Goal: Transaction & Acquisition: Purchase product/service

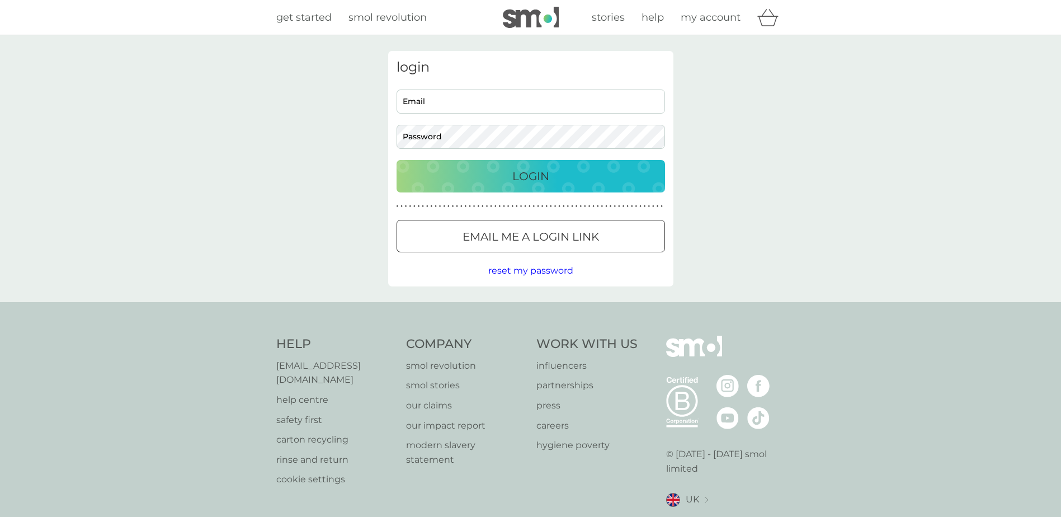
click at [458, 98] on input "Email" at bounding box center [531, 101] width 268 height 24
type input "rossandgrace5@gmail.com"
click at [397, 160] on button "Login" at bounding box center [531, 176] width 268 height 32
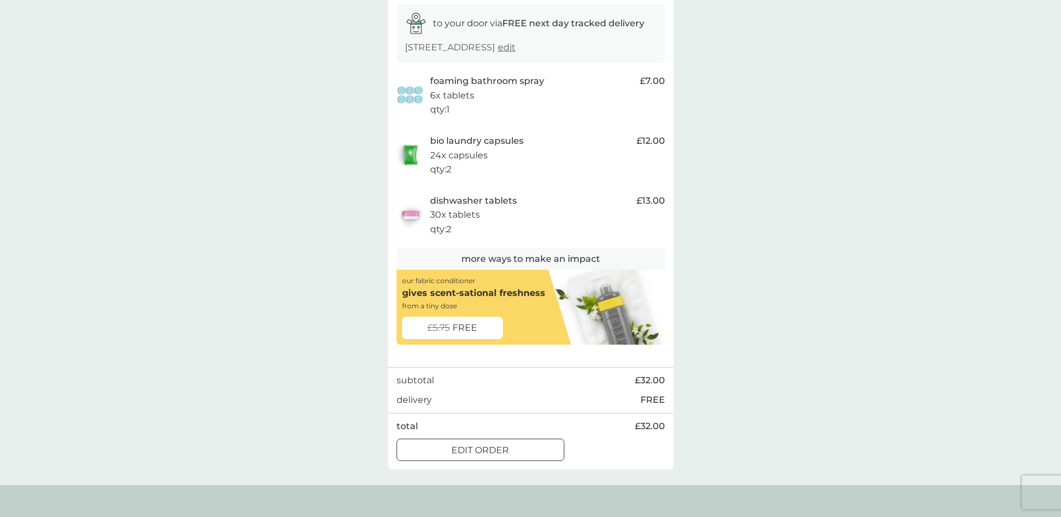
scroll to position [168, 0]
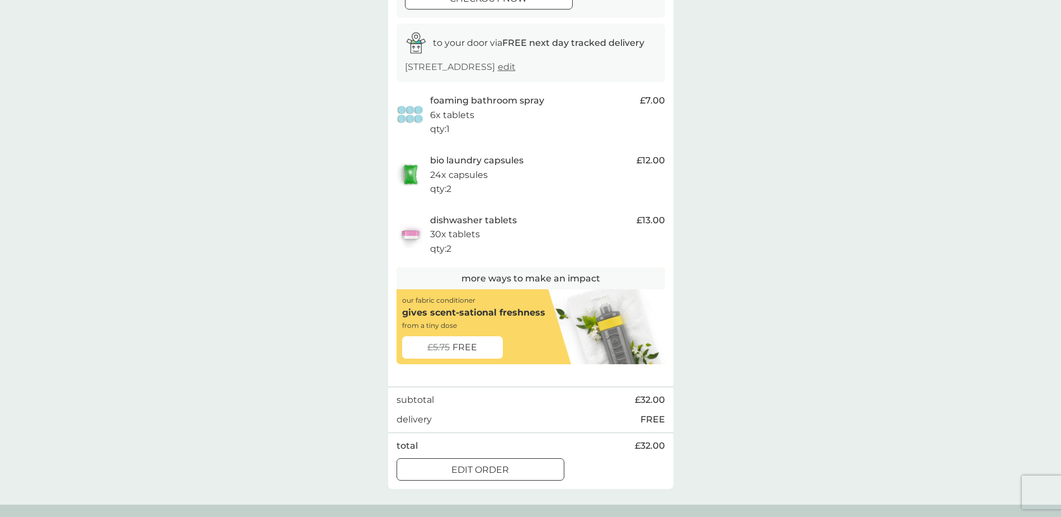
click at [473, 473] on div at bounding box center [480, 470] width 40 height 12
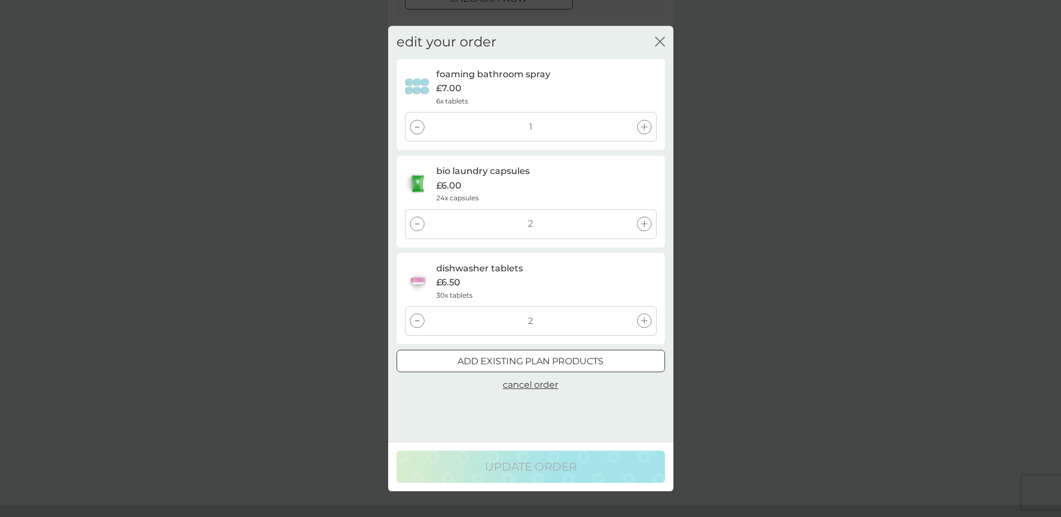
click at [663, 44] on icon "close" at bounding box center [662, 41] width 4 height 9
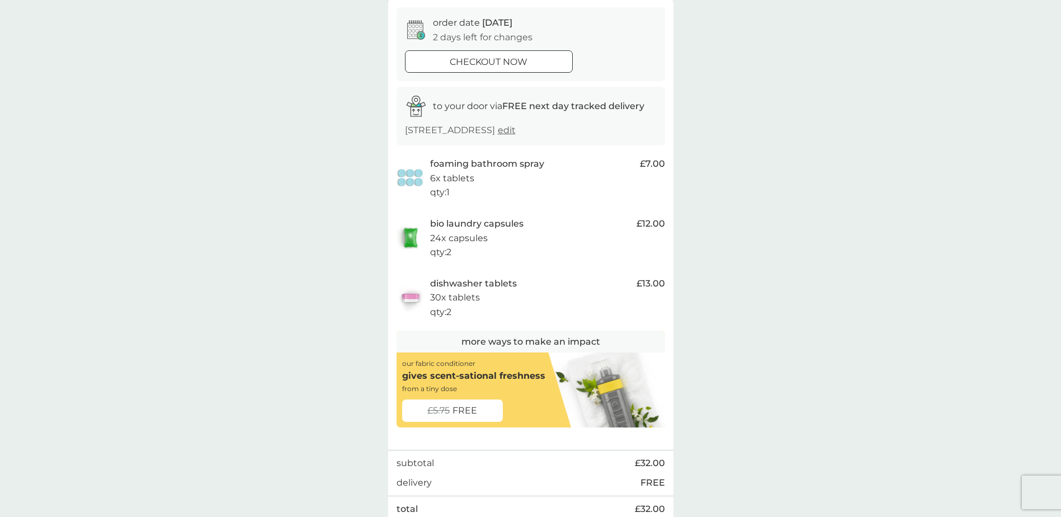
scroll to position [0, 0]
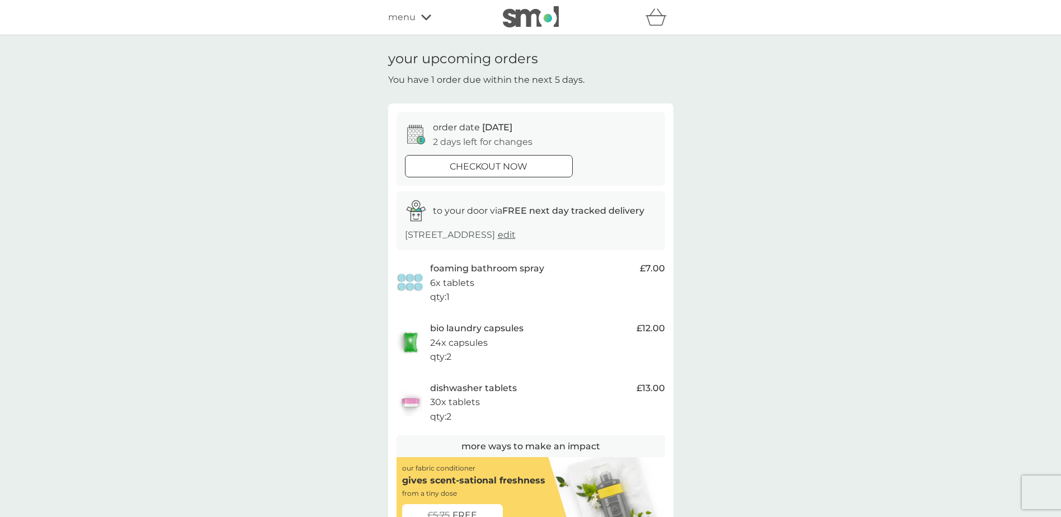
click at [422, 18] on icon at bounding box center [426, 17] width 10 height 7
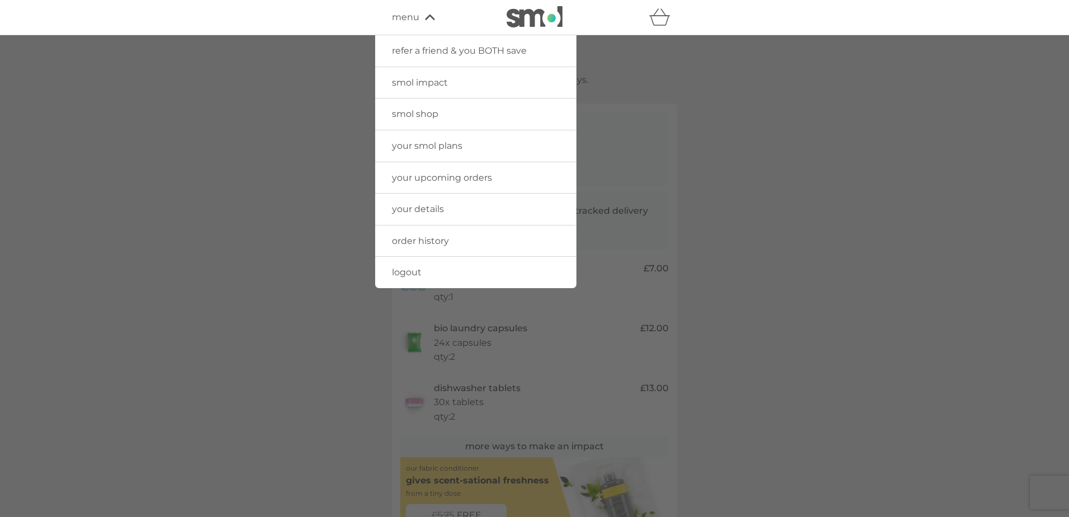
click at [422, 244] on span "order history" at bounding box center [420, 240] width 57 height 11
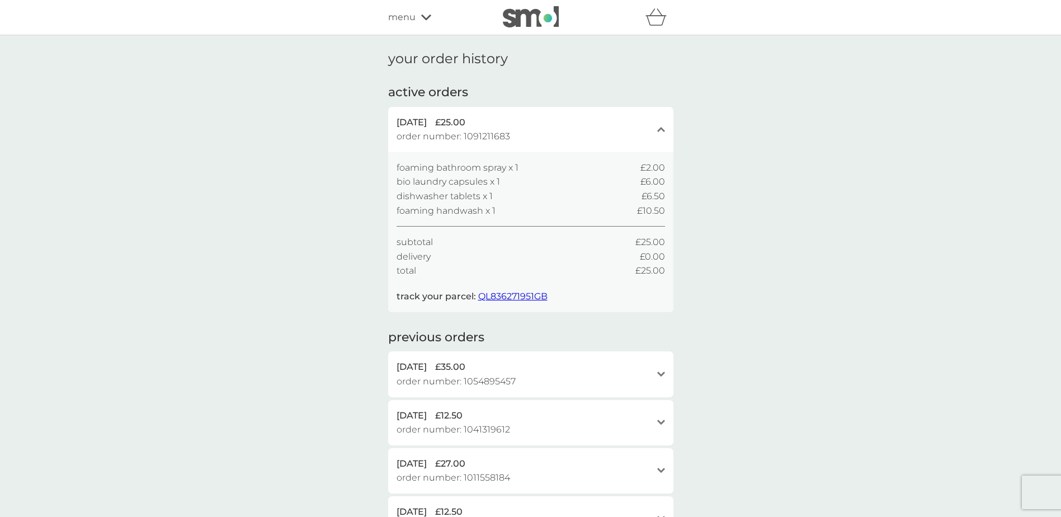
click at [423, 19] on icon at bounding box center [426, 17] width 10 height 7
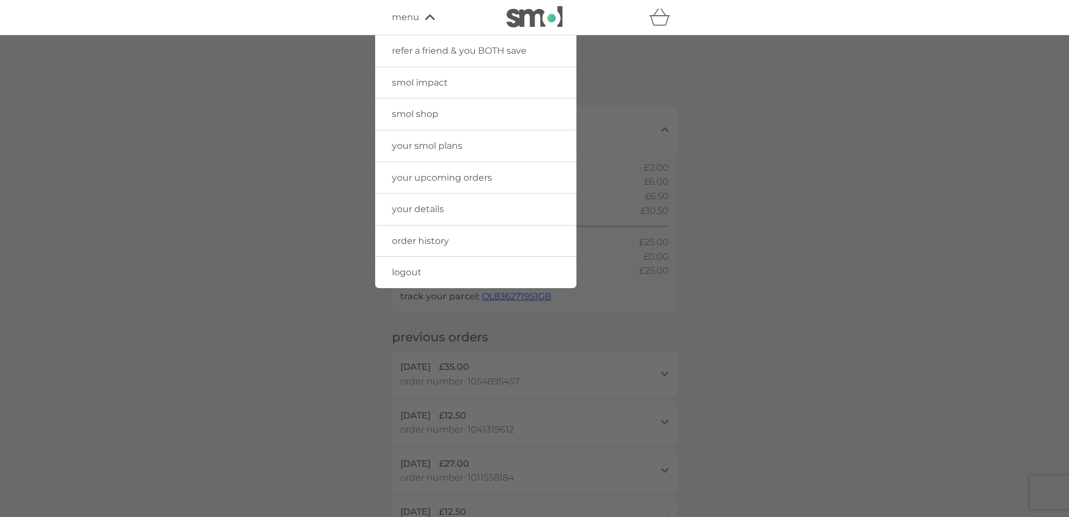
click at [392, 177] on span "your upcoming orders" at bounding box center [442, 177] width 100 height 11
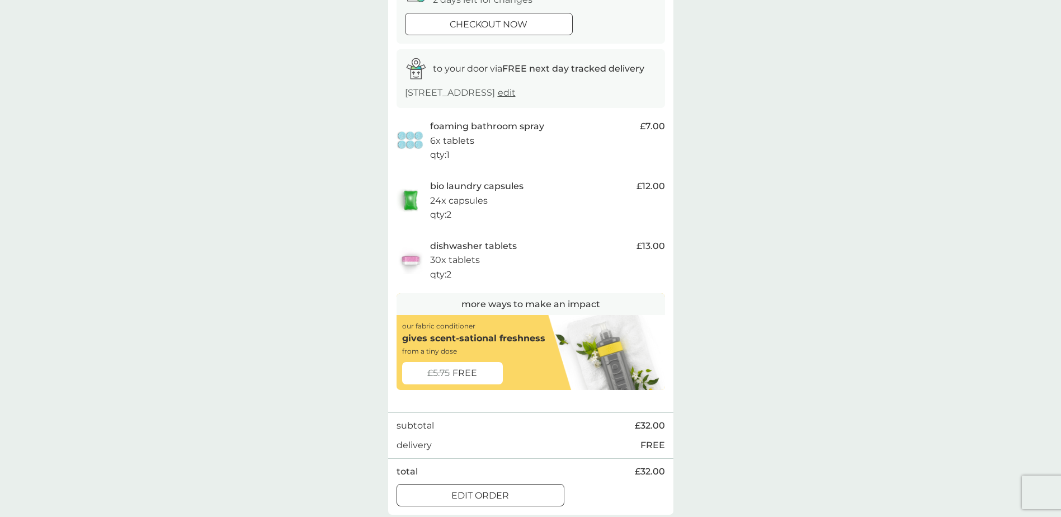
scroll to position [224, 0]
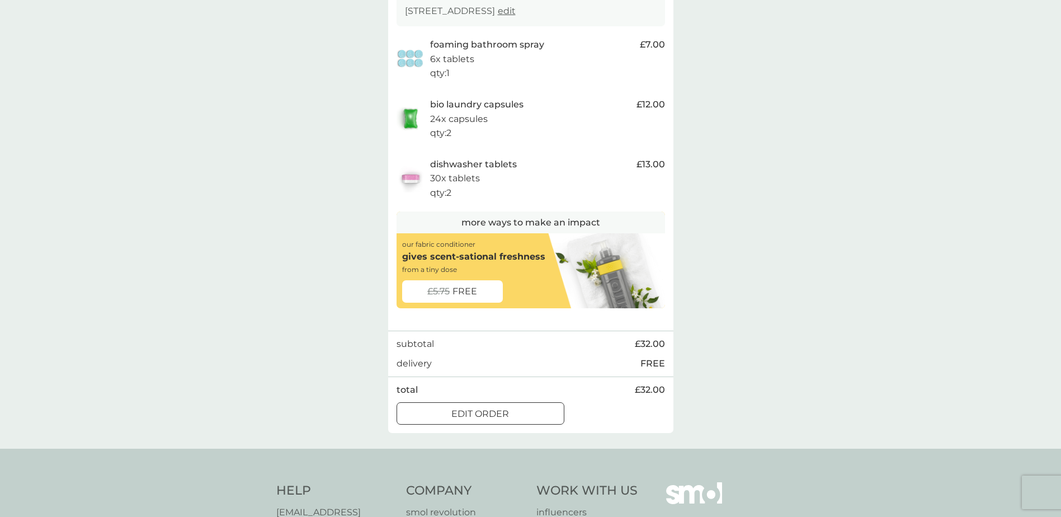
click at [536, 418] on div "edit order" at bounding box center [480, 414] width 167 height 15
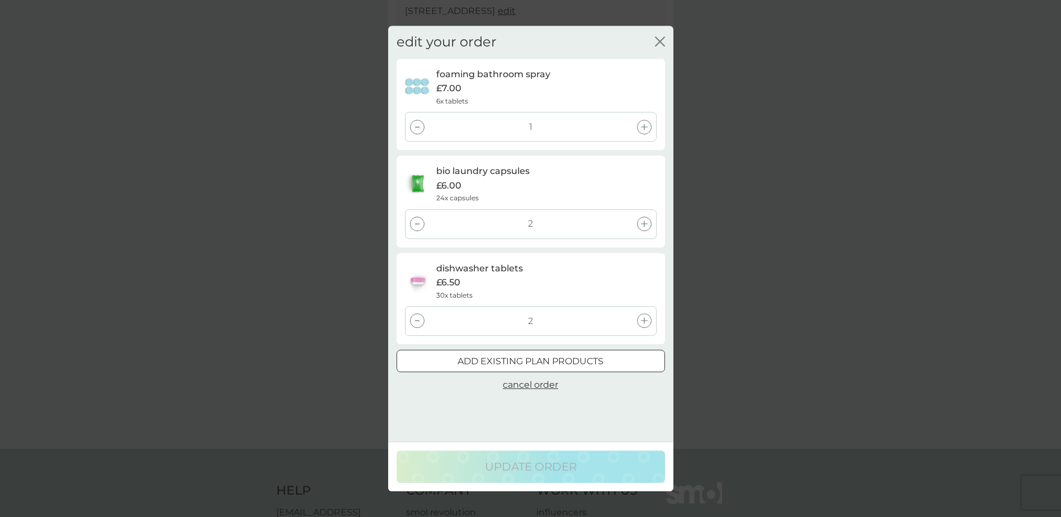
click at [419, 131] on div at bounding box center [417, 127] width 15 height 15
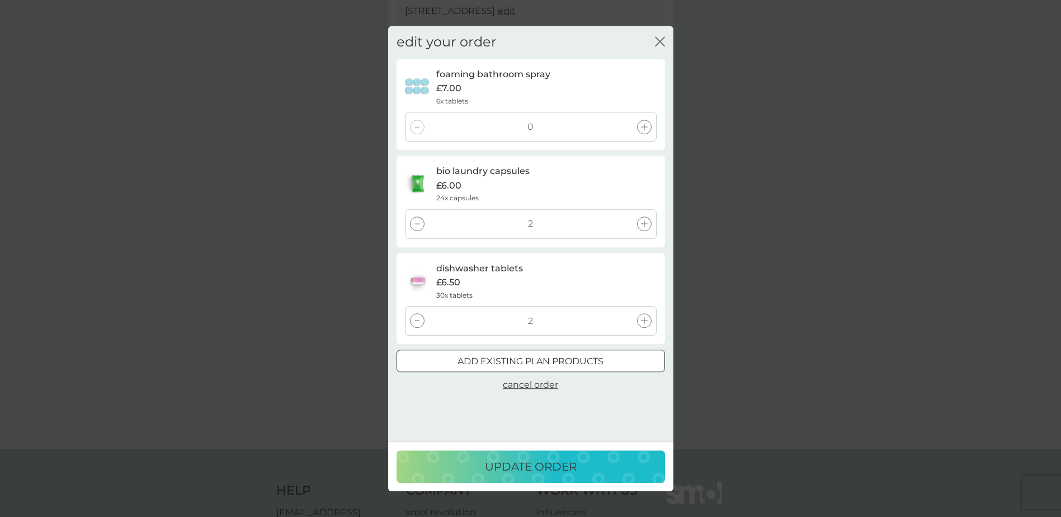
click at [542, 469] on p "update order" at bounding box center [531, 467] width 92 height 18
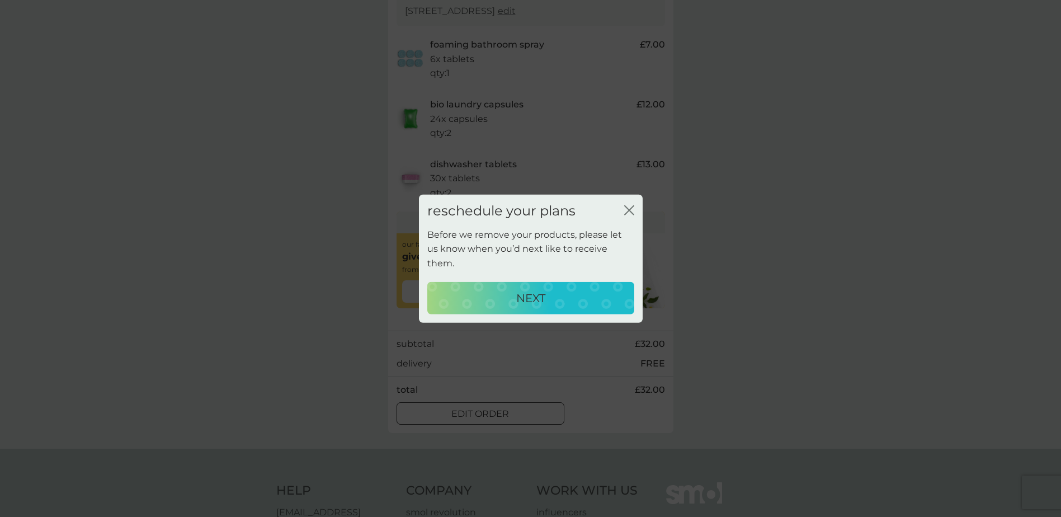
click at [629, 215] on icon "close" at bounding box center [627, 210] width 4 height 9
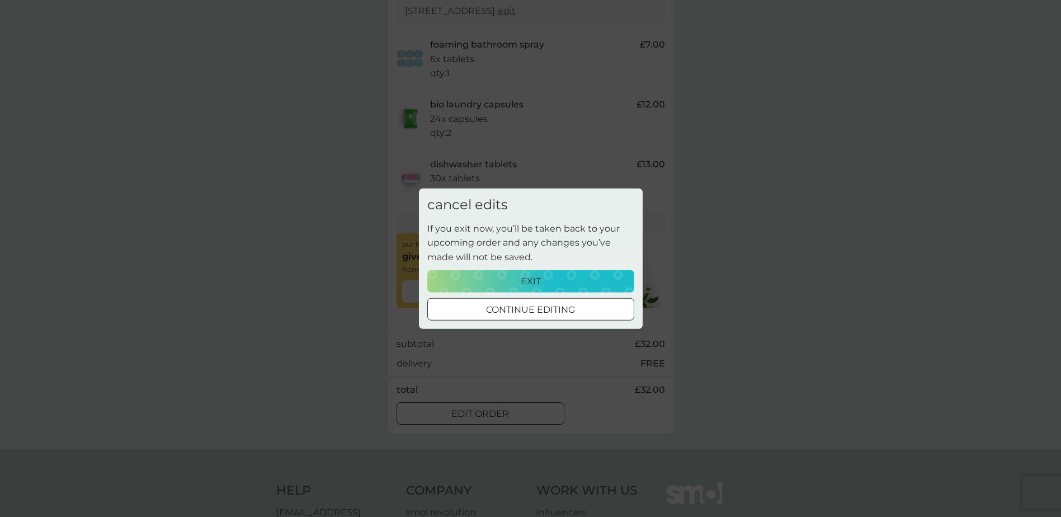
click at [563, 314] on p "continue editing" at bounding box center [530, 309] width 89 height 15
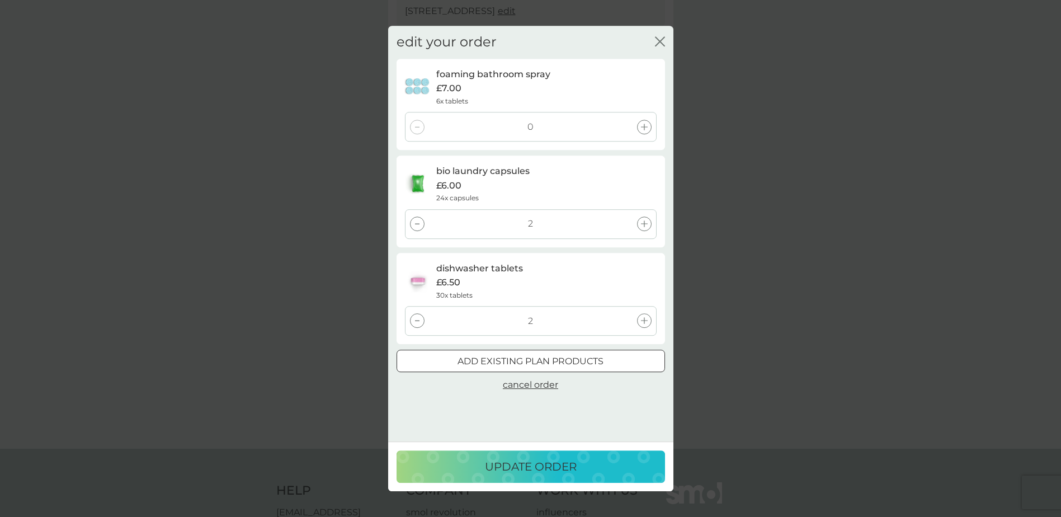
click at [663, 37] on icon "close" at bounding box center [660, 41] width 10 height 10
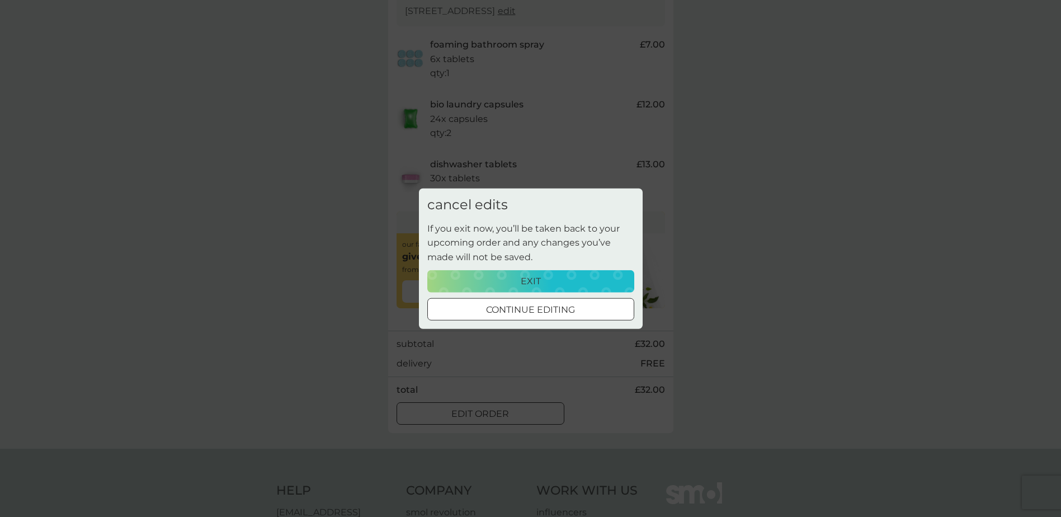
click at [511, 283] on div "exit" at bounding box center [531, 281] width 192 height 15
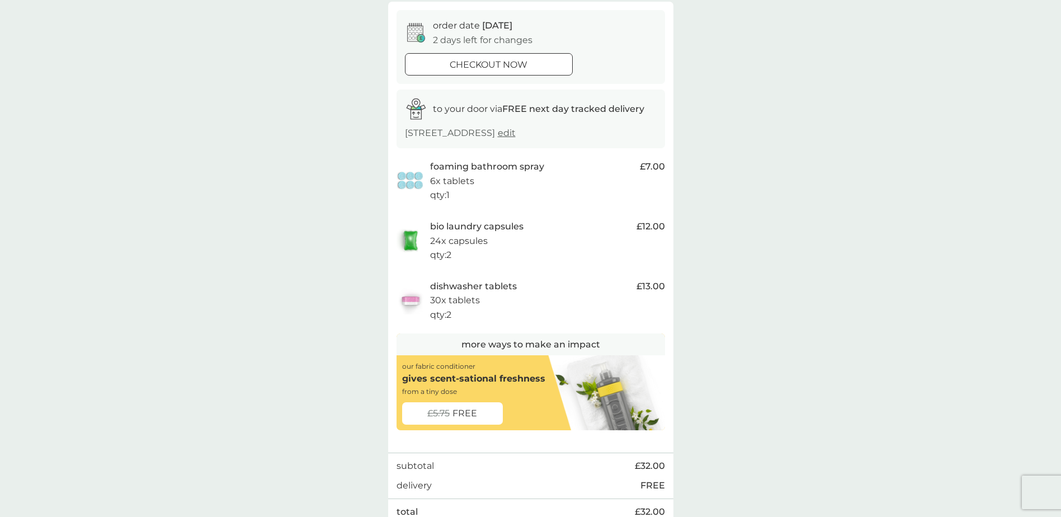
scroll to position [0, 0]
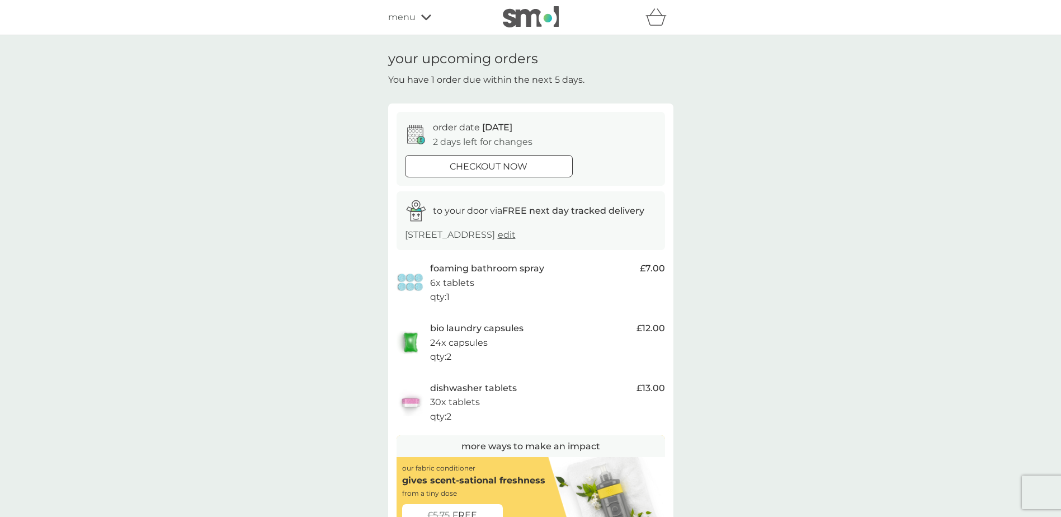
click at [426, 17] on icon at bounding box center [426, 17] width 10 height 7
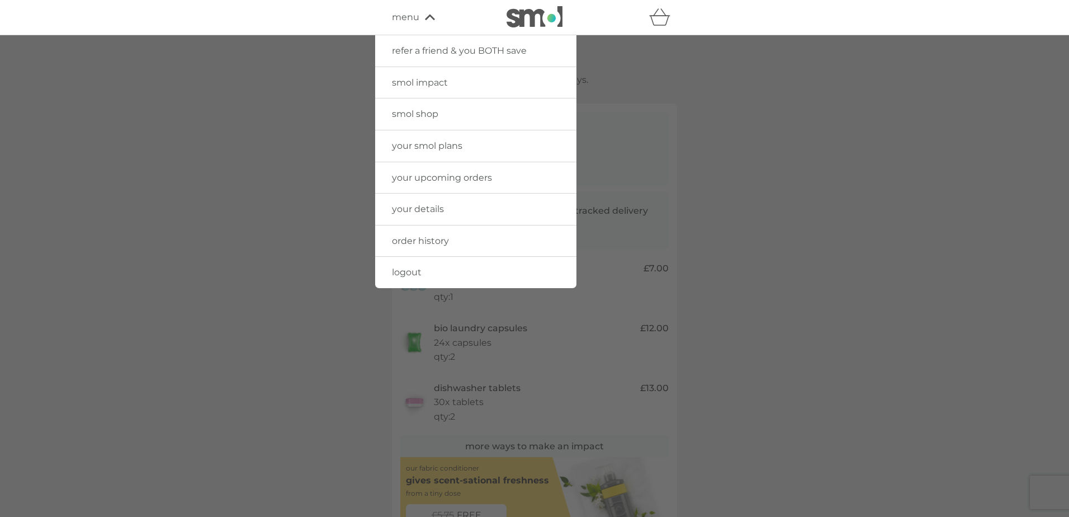
drag, startPoint x: 449, startPoint y: 152, endPoint x: 389, endPoint y: 184, distance: 67.6
click at [449, 152] on link "your smol plans" at bounding box center [475, 145] width 201 height 31
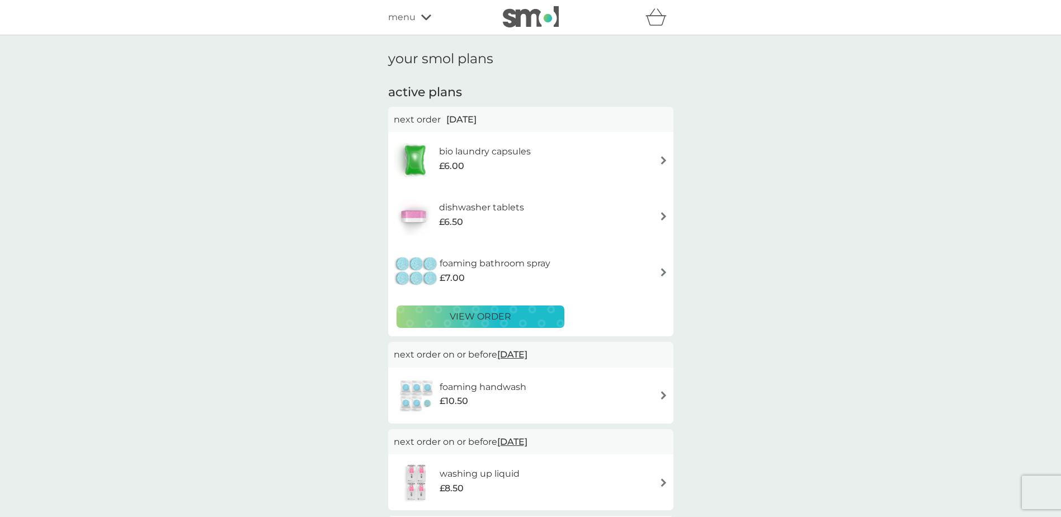
scroll to position [56, 0]
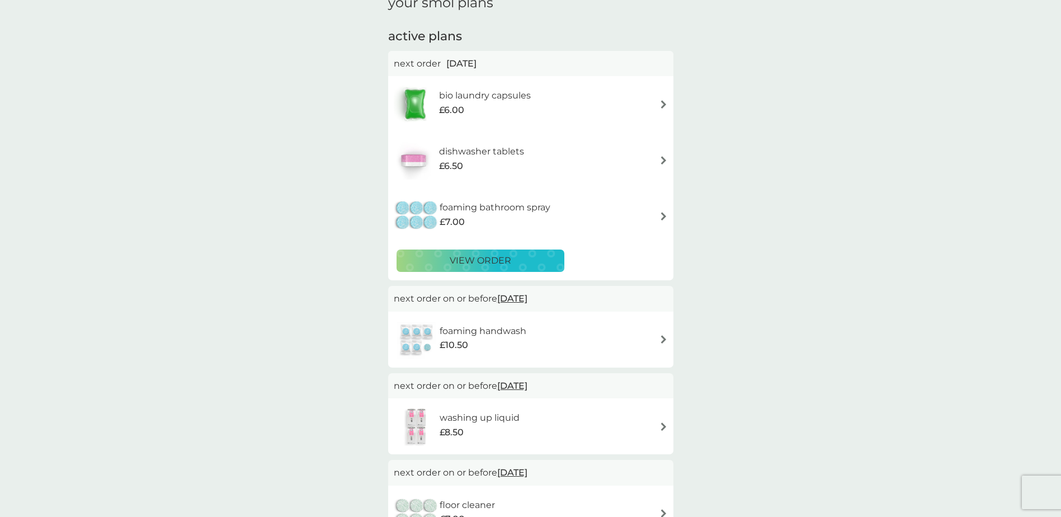
click at [498, 101] on h6 "bio laundry capsules" at bounding box center [485, 95] width 92 height 15
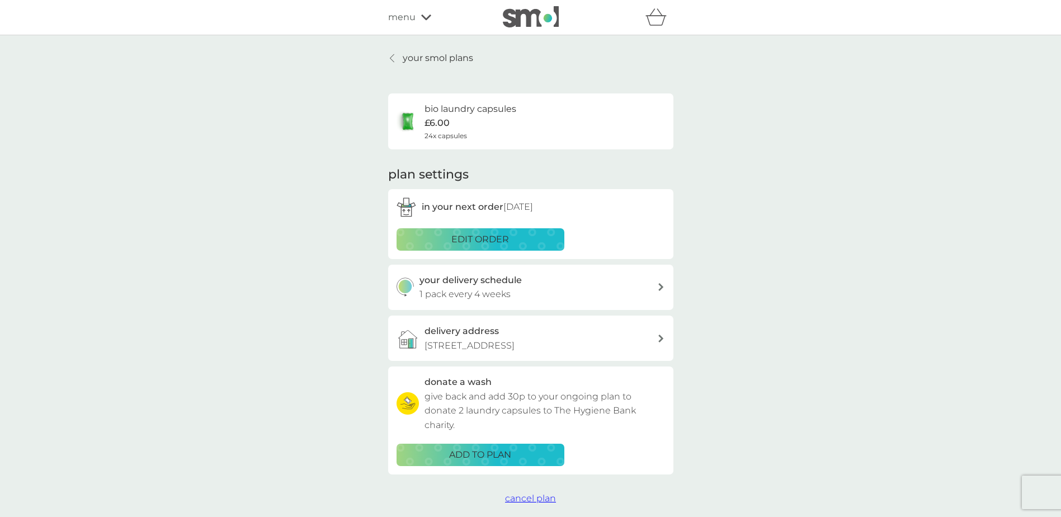
scroll to position [56, 0]
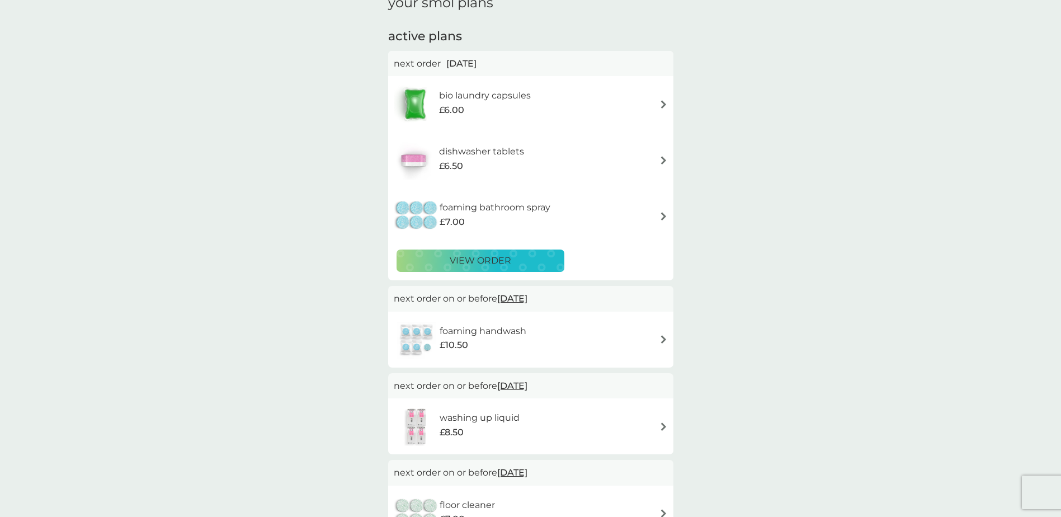
click at [458, 167] on span "£6.50" at bounding box center [451, 166] width 24 height 15
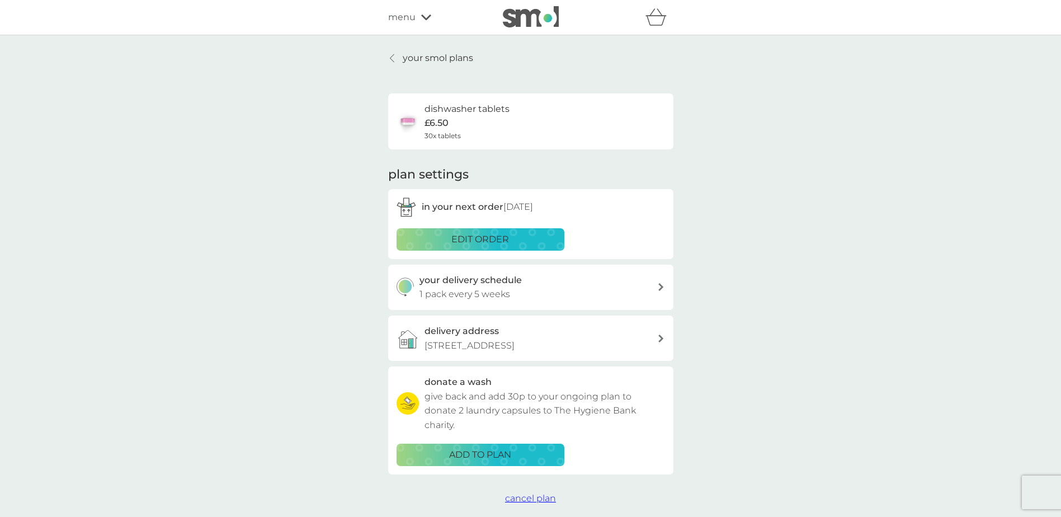
click at [502, 237] on p "edit order" at bounding box center [480, 239] width 58 height 15
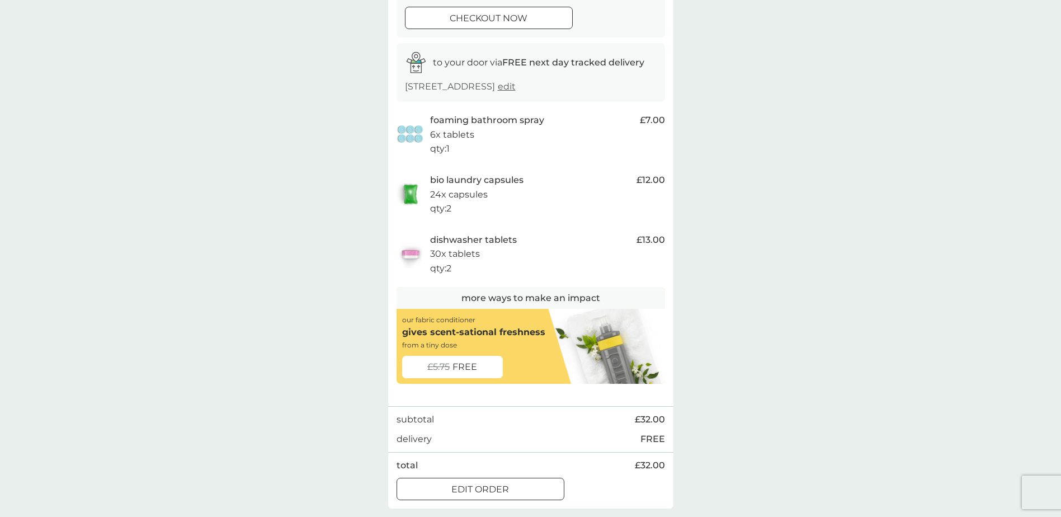
scroll to position [168, 0]
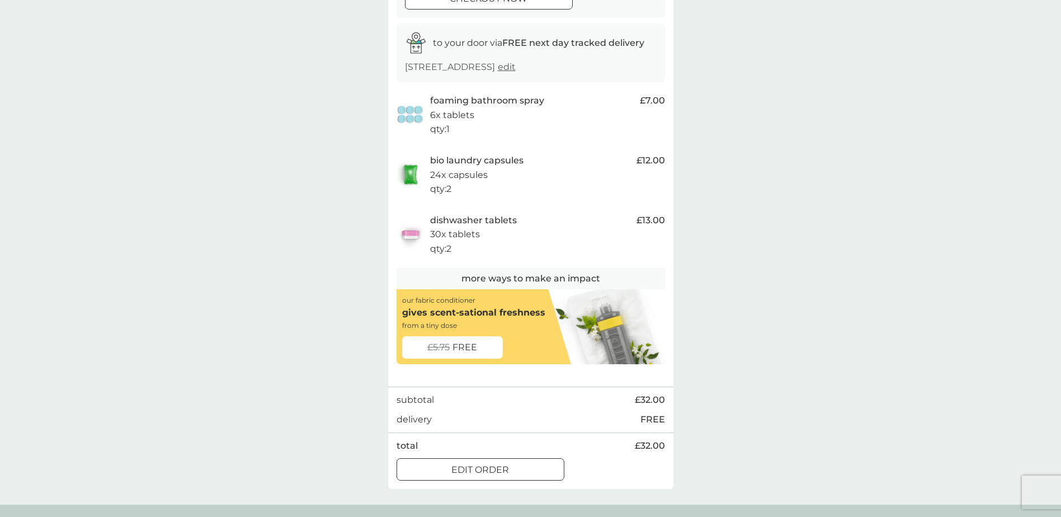
click at [460, 475] on div at bounding box center [480, 470] width 40 height 12
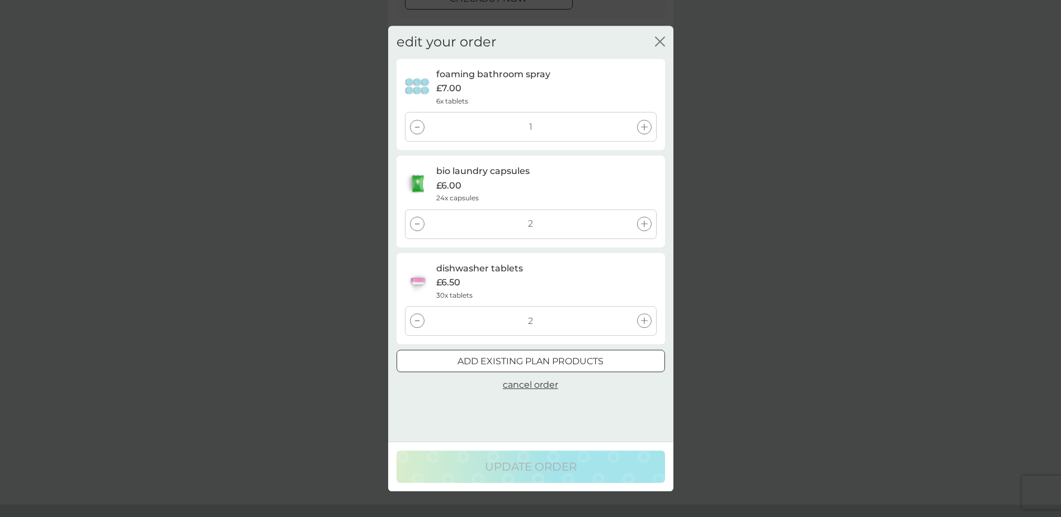
click at [427, 137] on div "1" at bounding box center [531, 127] width 252 height 30
click at [411, 128] on div at bounding box center [417, 127] width 15 height 15
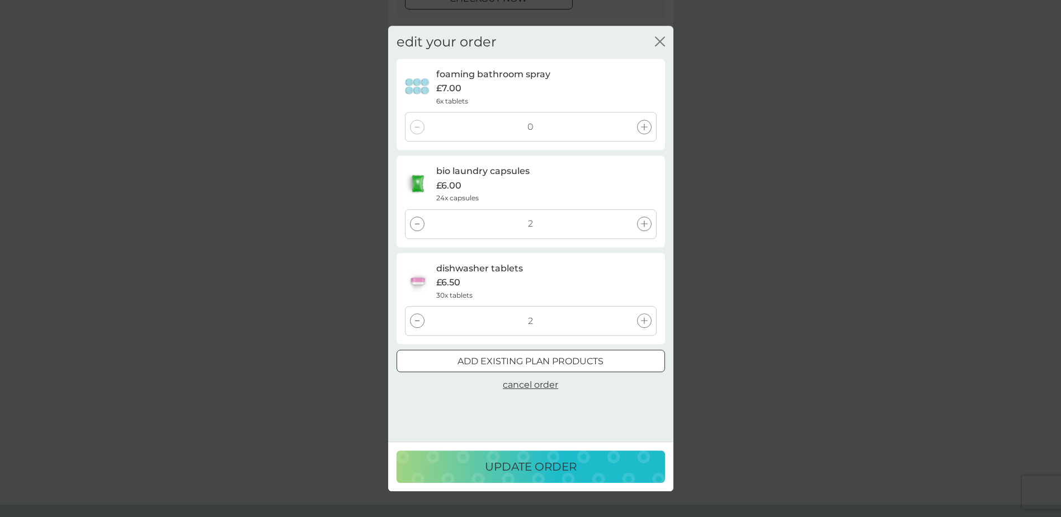
click at [415, 222] on div at bounding box center [417, 223] width 15 height 15
click at [417, 323] on div at bounding box center [417, 321] width 15 height 15
click at [499, 474] on p "update order" at bounding box center [531, 467] width 92 height 18
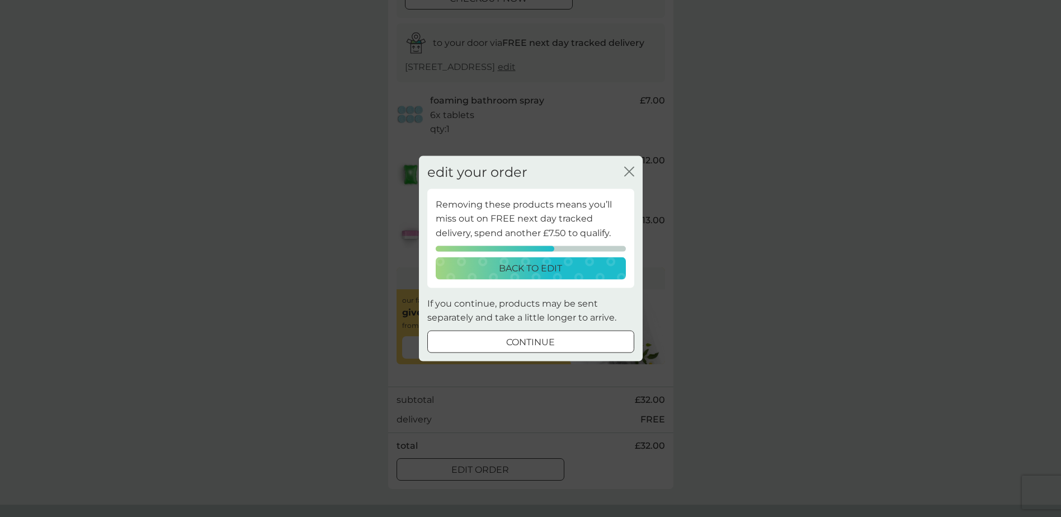
click at [512, 343] on div at bounding box center [531, 342] width 40 height 12
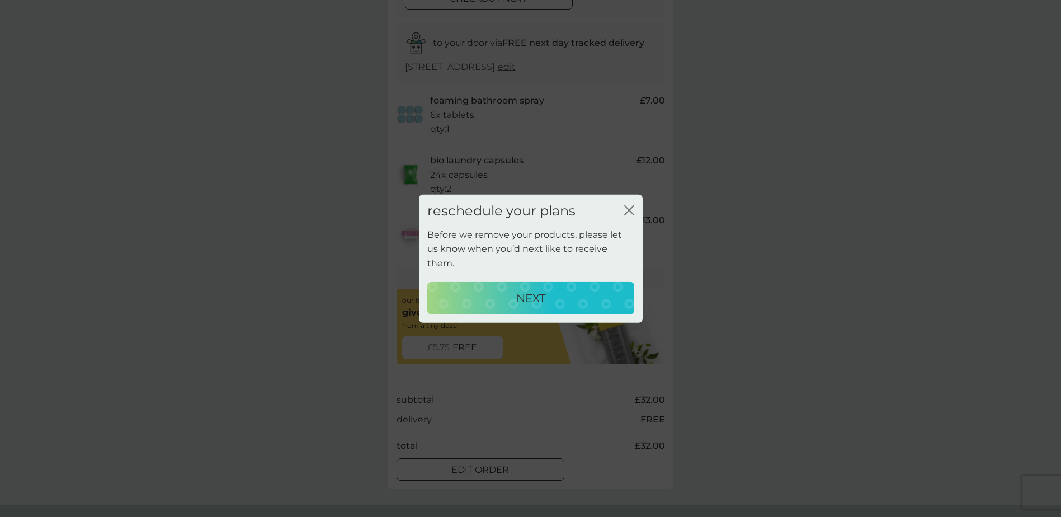
click at [493, 290] on div "NEXT" at bounding box center [531, 298] width 185 height 18
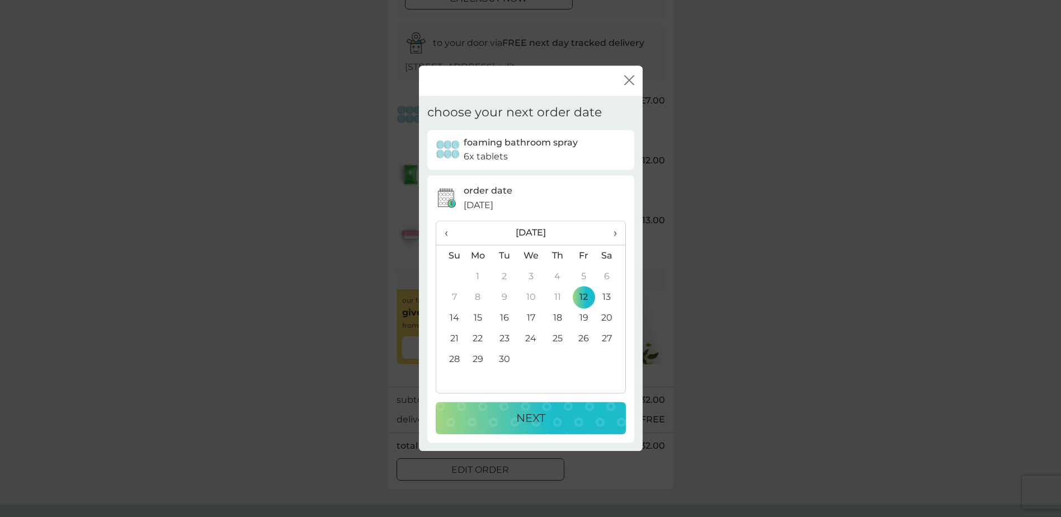
click at [615, 232] on span "›" at bounding box center [610, 232] width 11 height 23
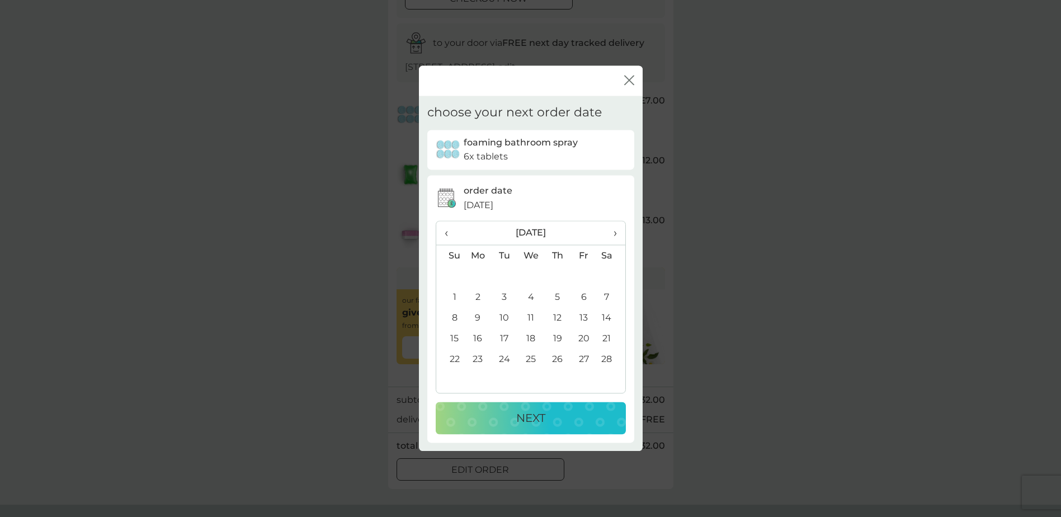
click at [615, 232] on span "›" at bounding box center [610, 232] width 11 height 23
click at [456, 303] on td "1" at bounding box center [450, 297] width 29 height 21
click at [534, 409] on p "NEXT" at bounding box center [530, 418] width 29 height 18
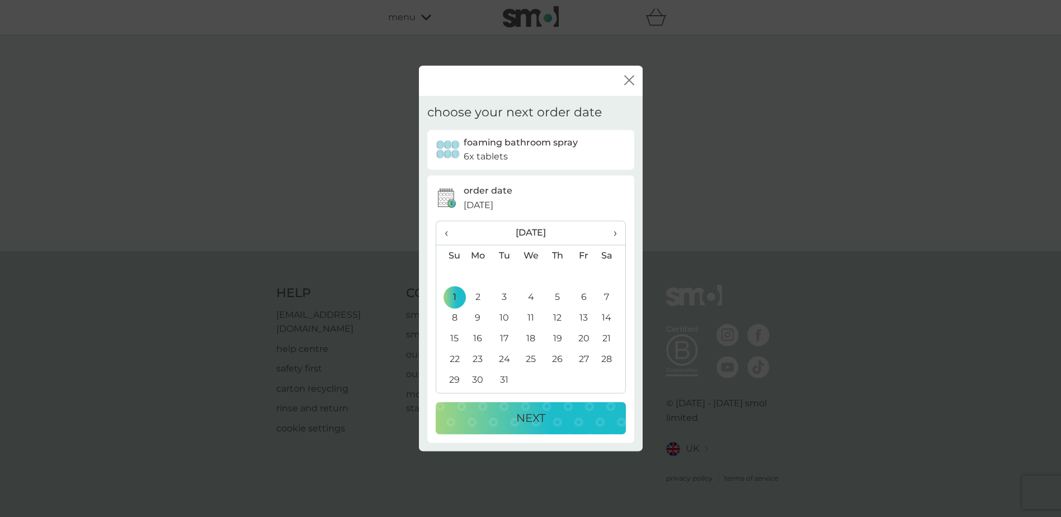
scroll to position [0, 0]
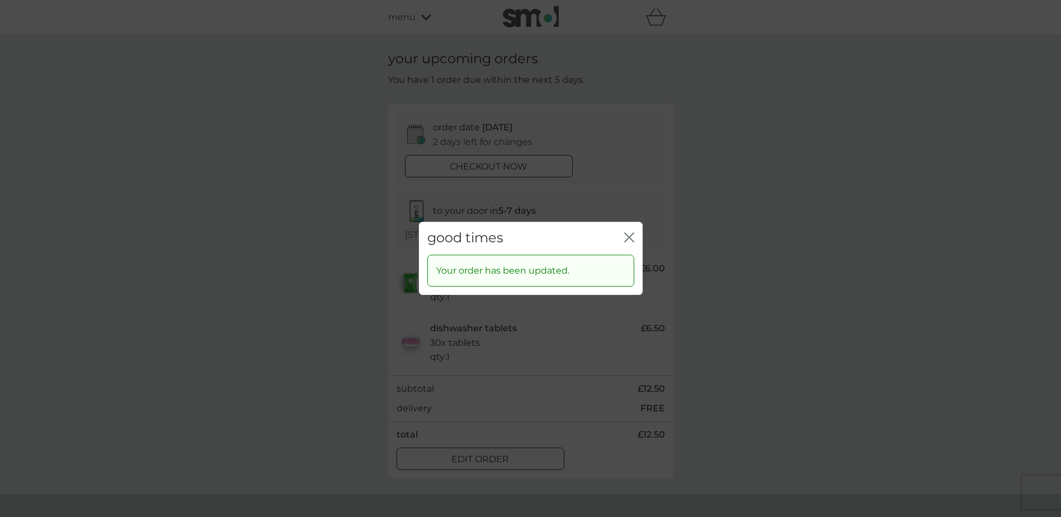
click at [642, 246] on div "good times close" at bounding box center [531, 237] width 224 height 33
click at [633, 246] on div "close" at bounding box center [629, 238] width 10 height 16
click at [629, 239] on icon "close" at bounding box center [629, 237] width 10 height 10
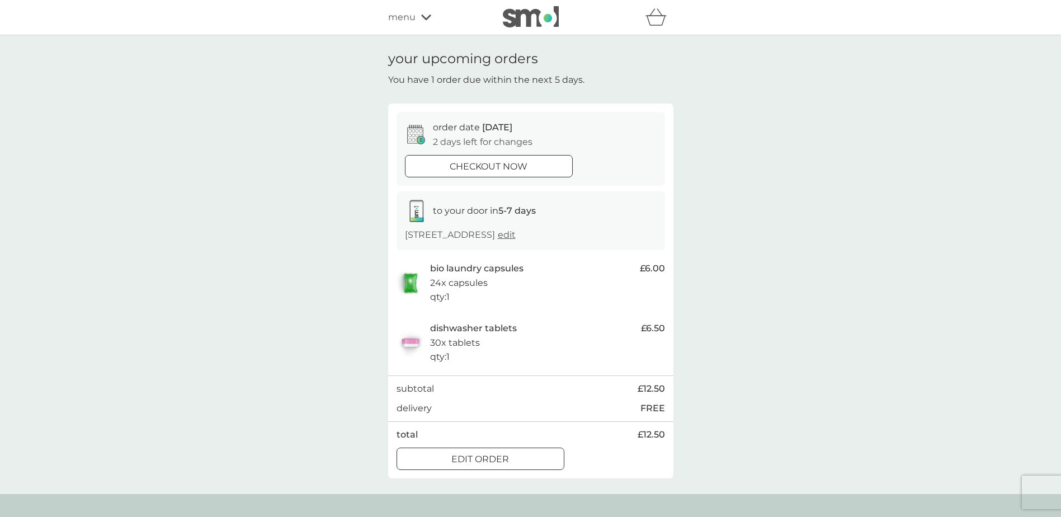
click at [543, 166] on div "checkout now" at bounding box center [489, 166] width 167 height 15
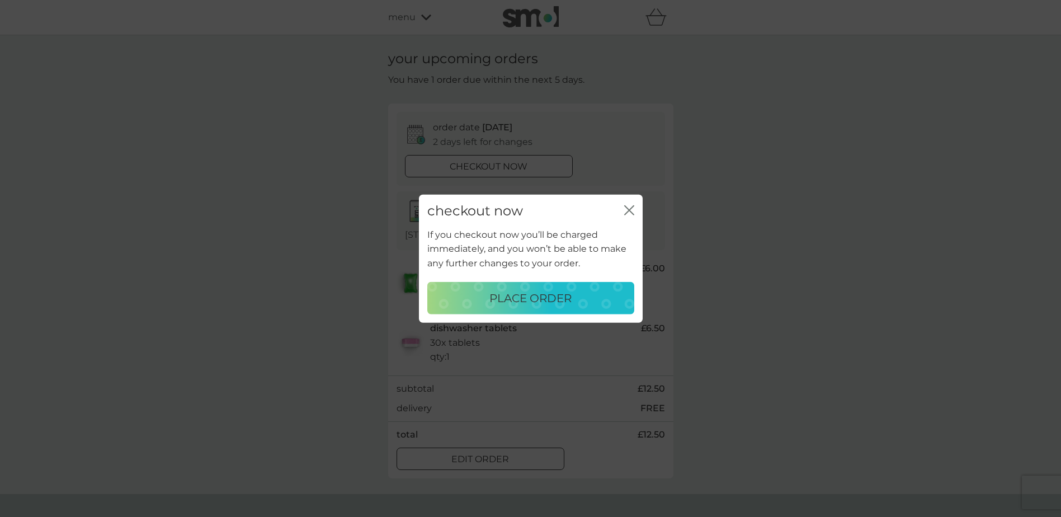
click at [637, 209] on div "checkout now close" at bounding box center [531, 211] width 224 height 33
click at [628, 208] on icon "close" at bounding box center [629, 210] width 10 height 10
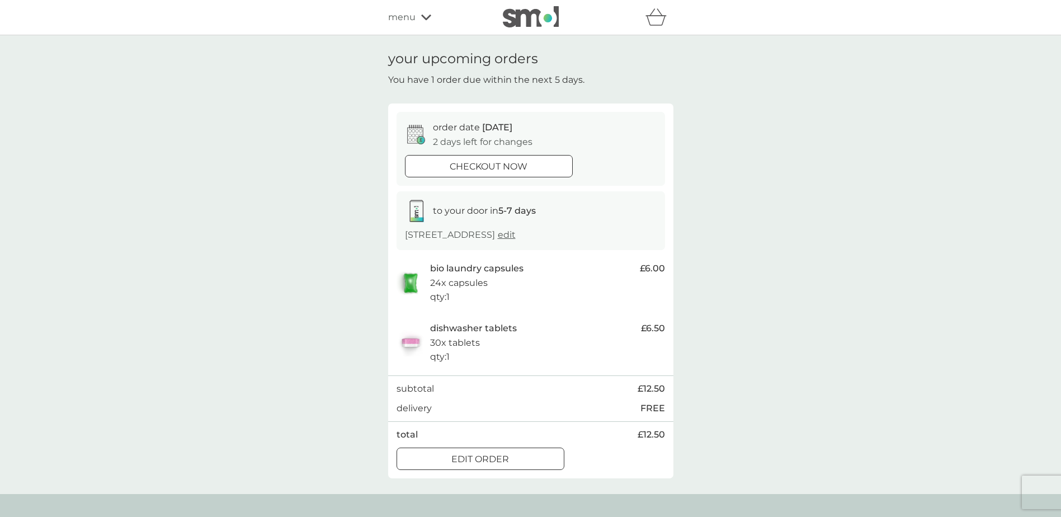
click at [404, 16] on span "menu" at bounding box center [401, 17] width 27 height 15
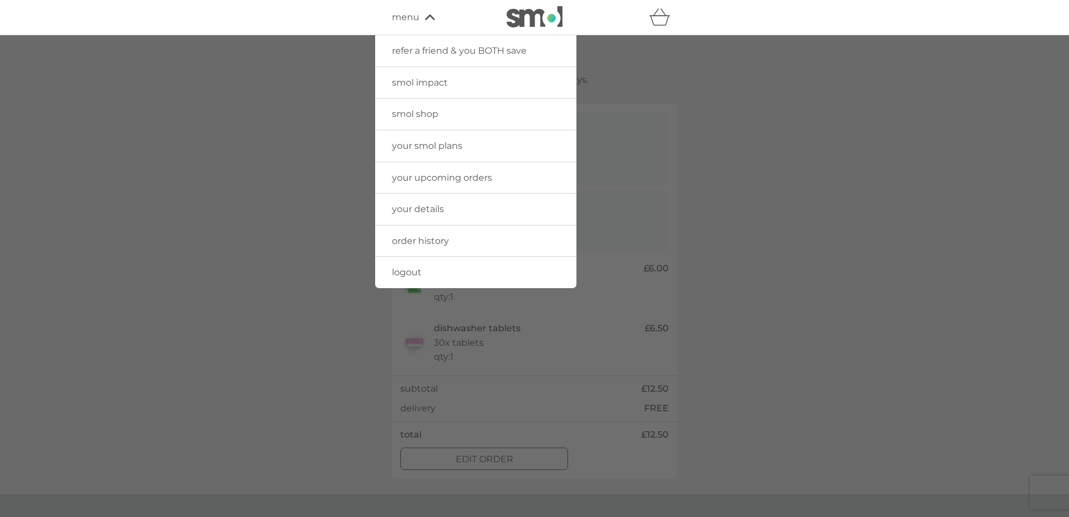
click at [428, 145] on span "your smol plans" at bounding box center [427, 145] width 70 height 11
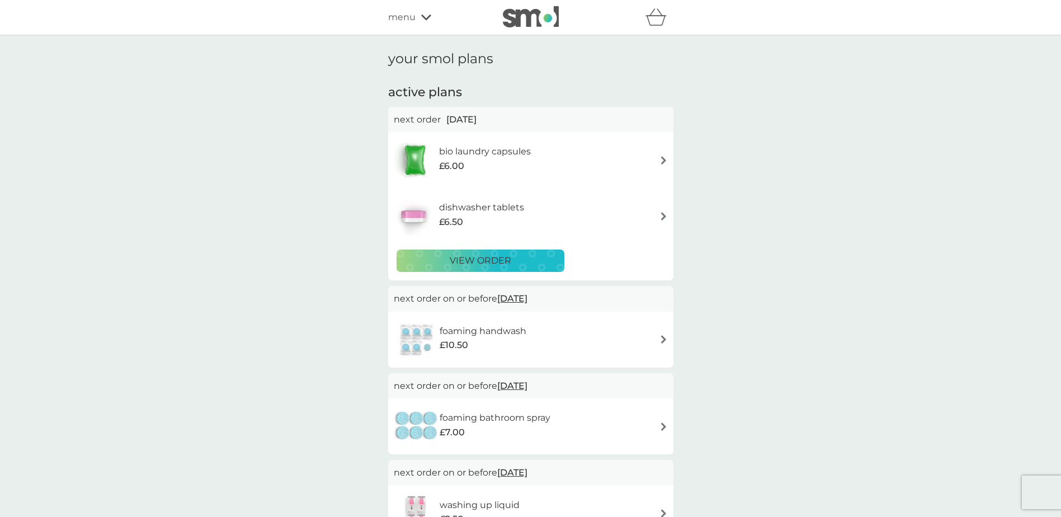
scroll to position [56, 0]
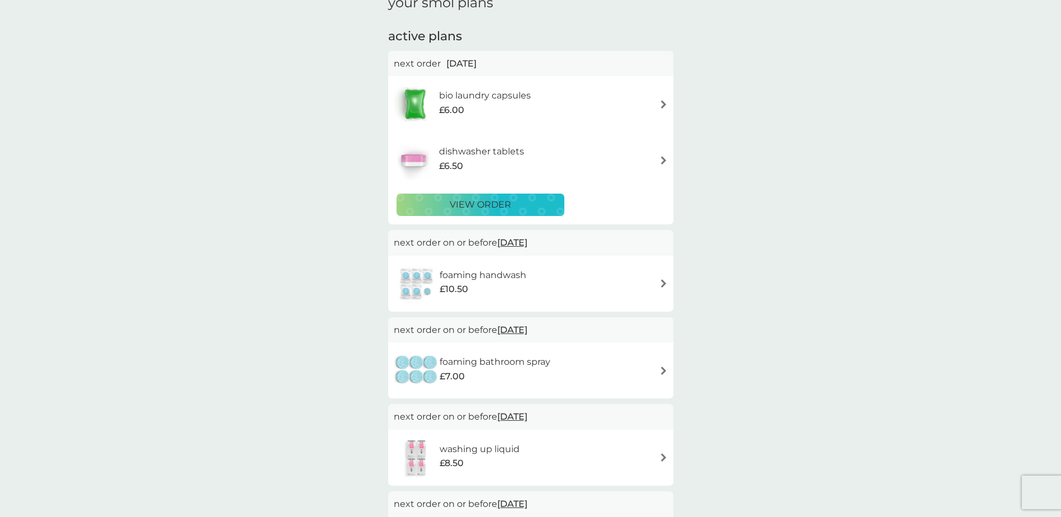
click at [536, 363] on h6 "foaming bathroom spray" at bounding box center [495, 362] width 111 height 15
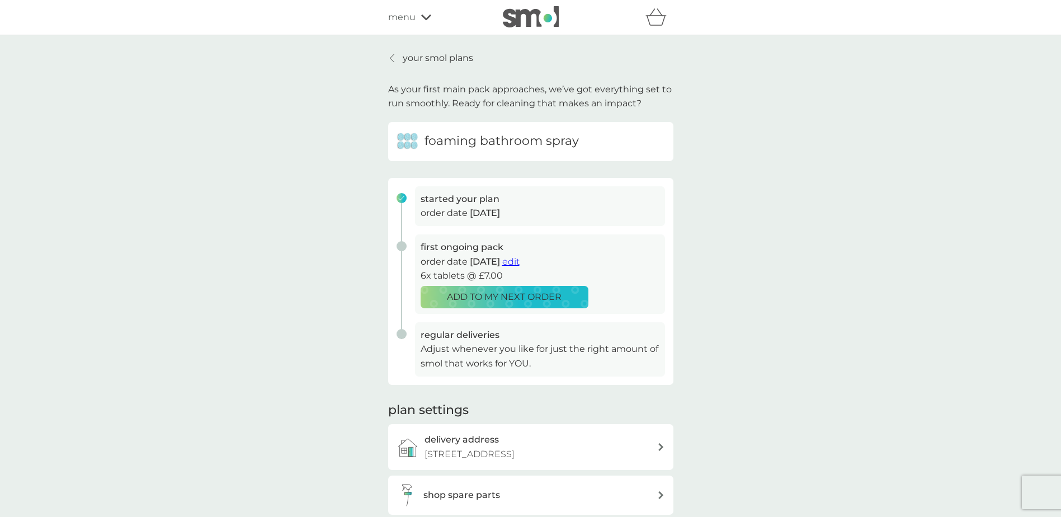
click at [411, 50] on div "your smol plans As your first main pack approaches, we’ve got everything set to…" at bounding box center [530, 298] width 1061 height 526
drag, startPoint x: 406, startPoint y: 54, endPoint x: 415, endPoint y: 39, distance: 18.3
click at [405, 55] on p "your smol plans" at bounding box center [438, 58] width 70 height 15
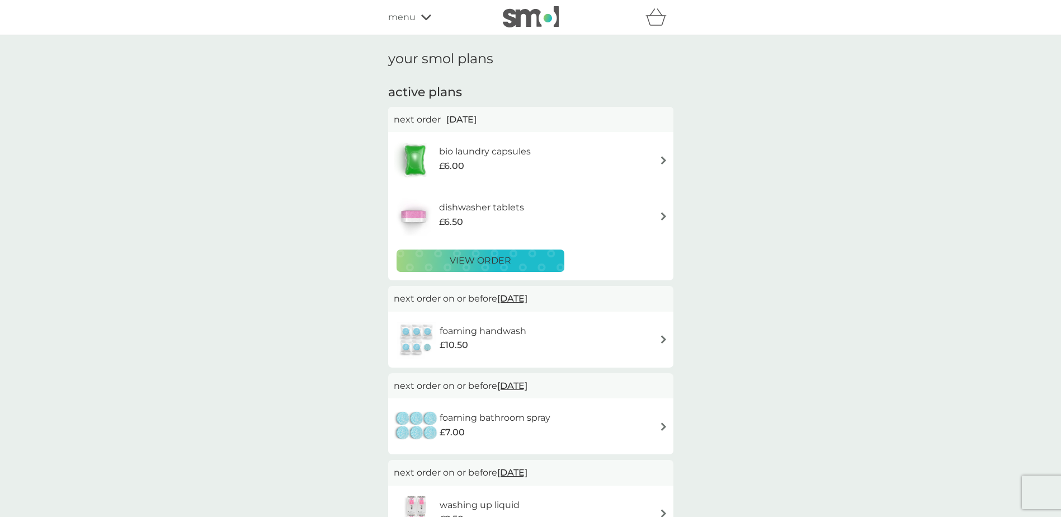
click at [427, 18] on icon at bounding box center [426, 18] width 10 height 6
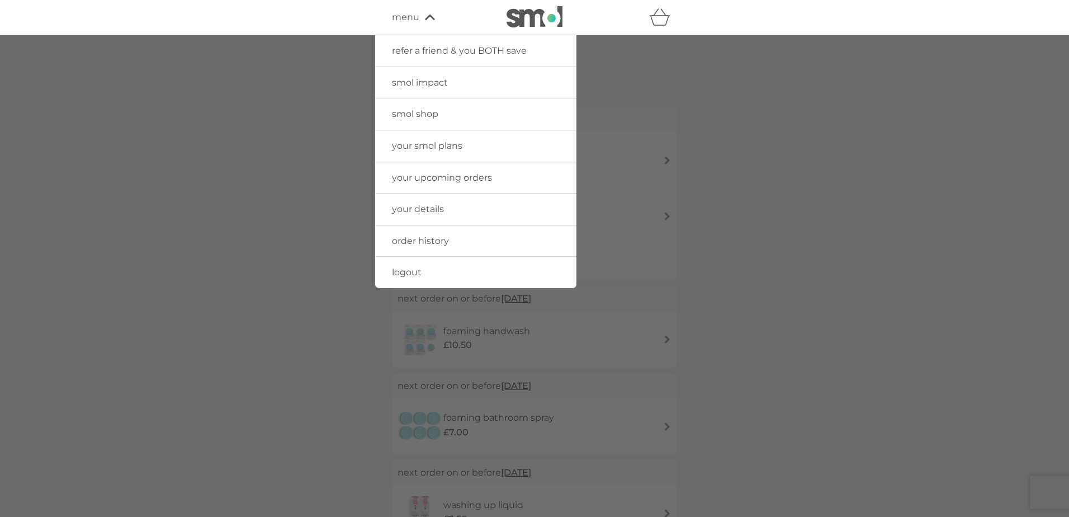
click at [436, 180] on span "your upcoming orders" at bounding box center [442, 177] width 100 height 11
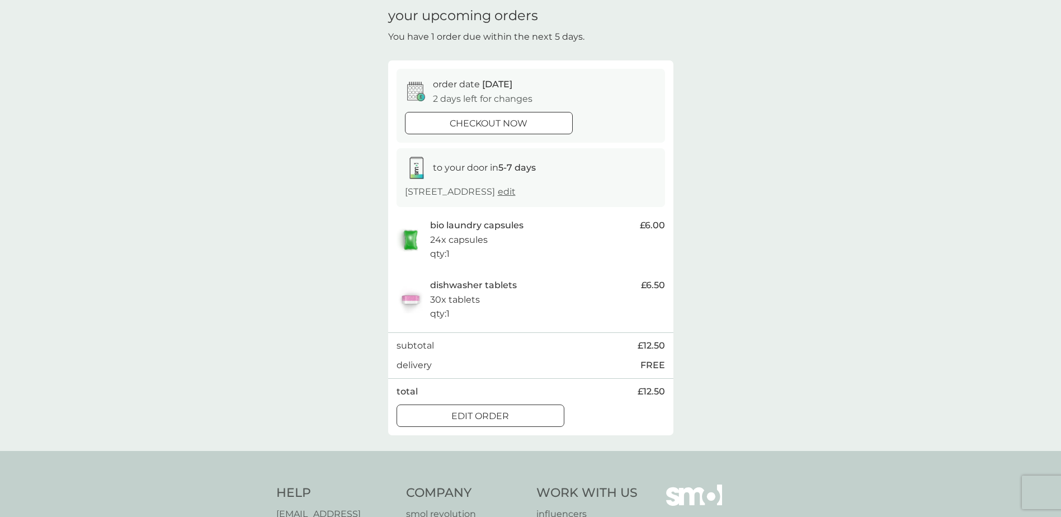
scroll to position [56, 0]
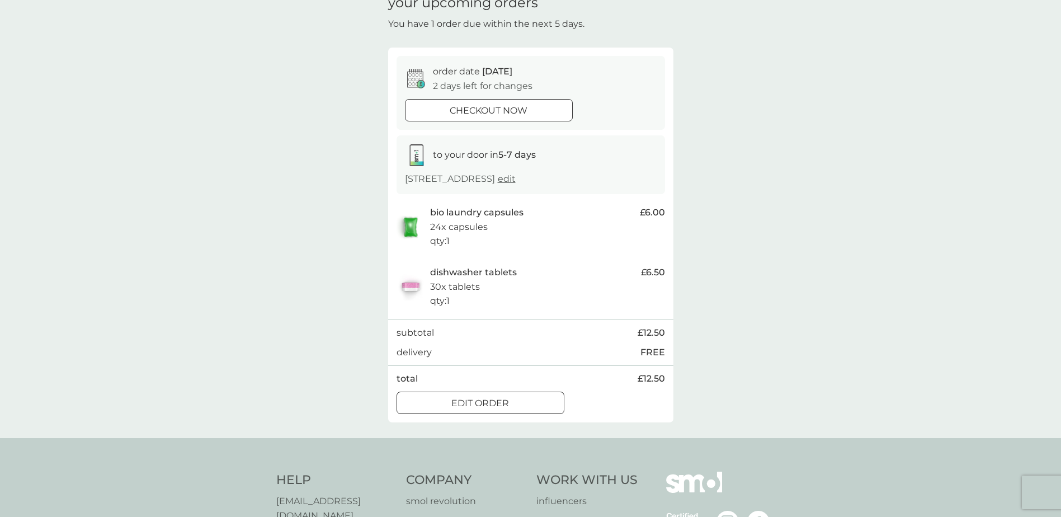
click at [461, 407] on div at bounding box center [480, 403] width 40 height 12
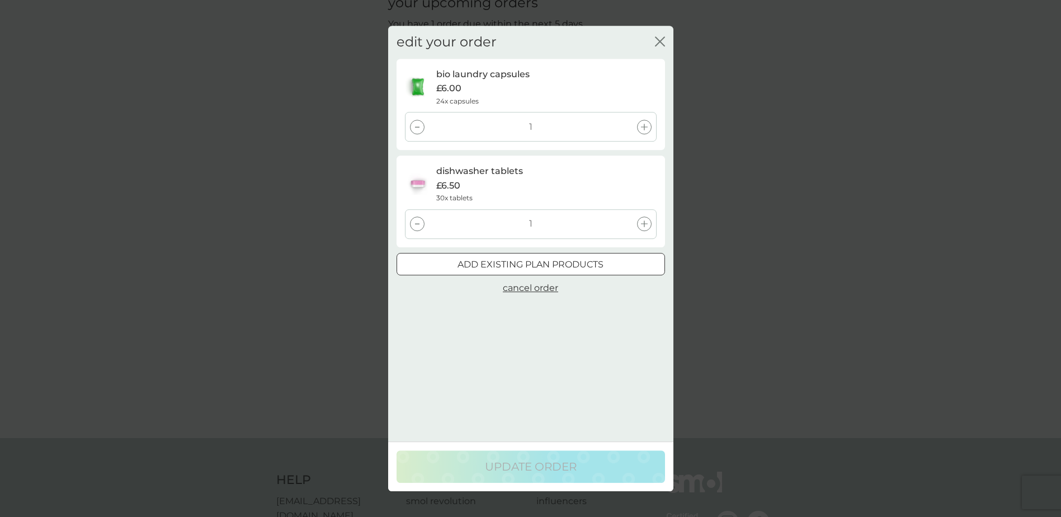
click at [494, 254] on button "add existing plan products" at bounding box center [531, 264] width 268 height 22
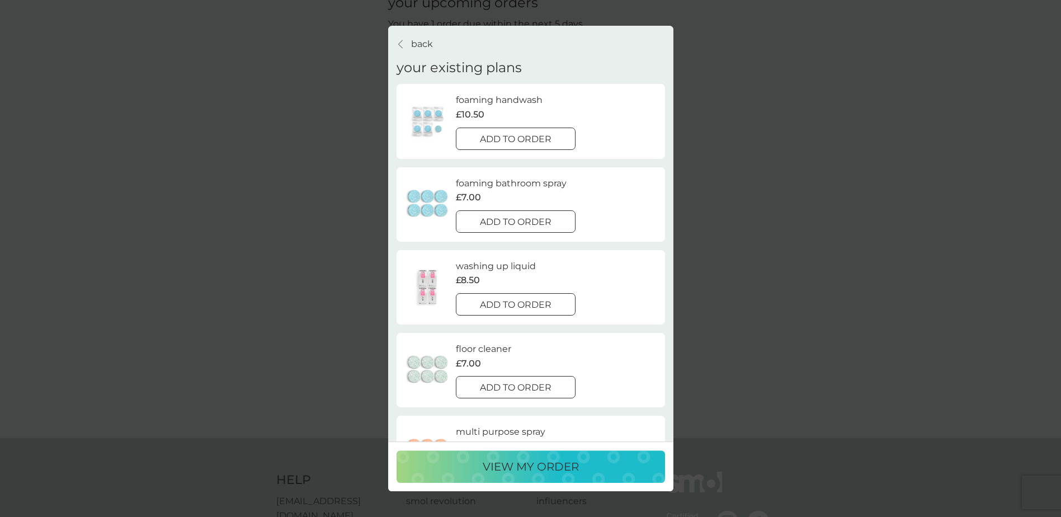
click at [505, 223] on div at bounding box center [516, 222] width 40 height 12
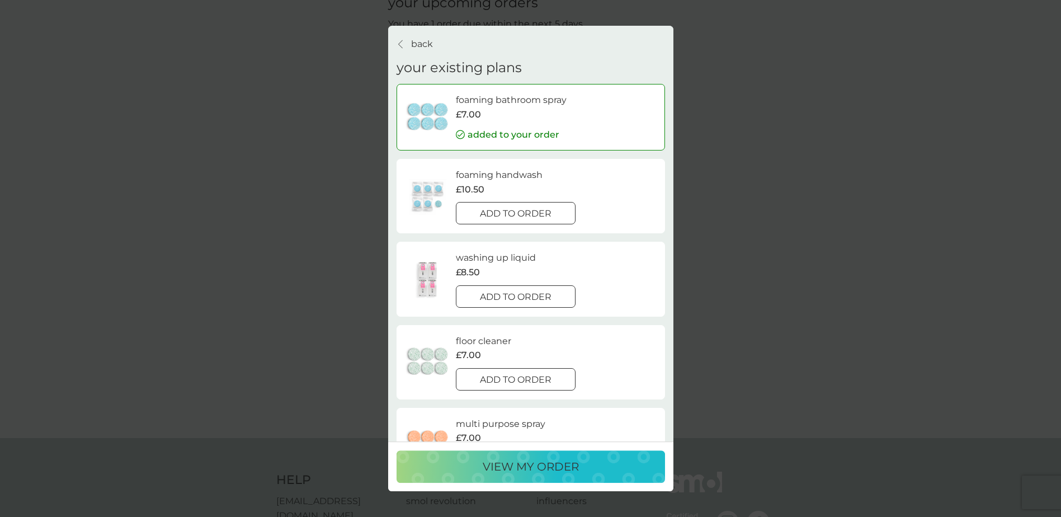
click at [507, 463] on p "view my order" at bounding box center [531, 467] width 96 height 18
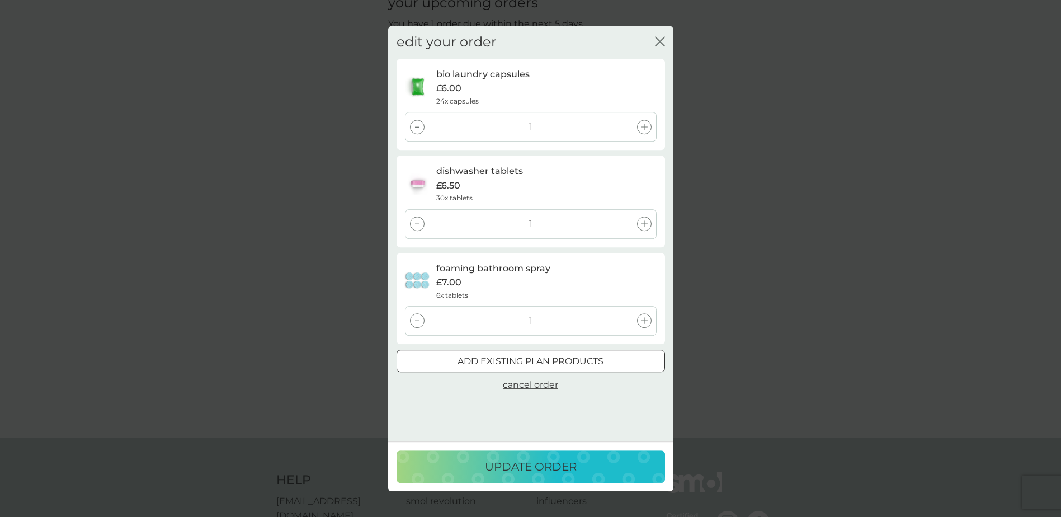
click at [494, 466] on p "update order" at bounding box center [531, 467] width 92 height 18
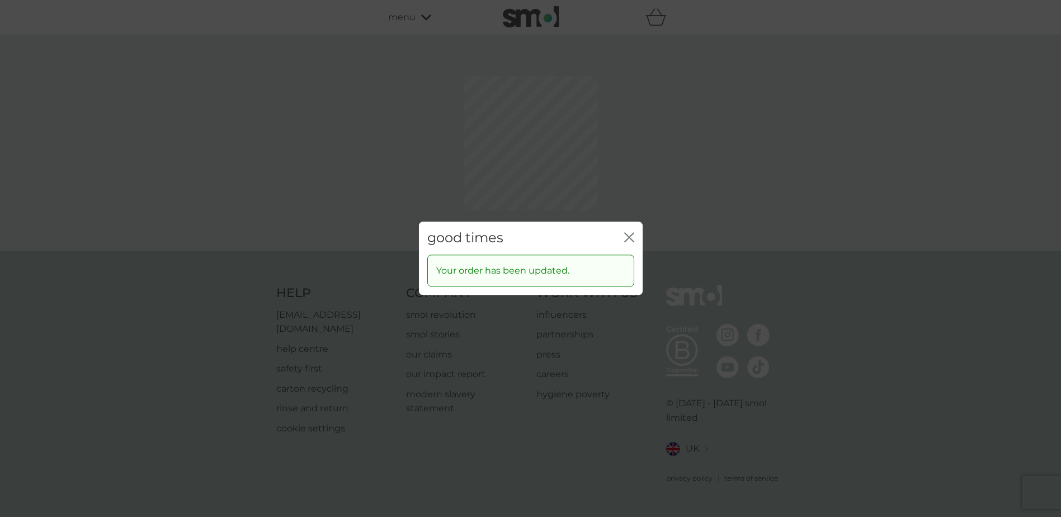
scroll to position [0, 0]
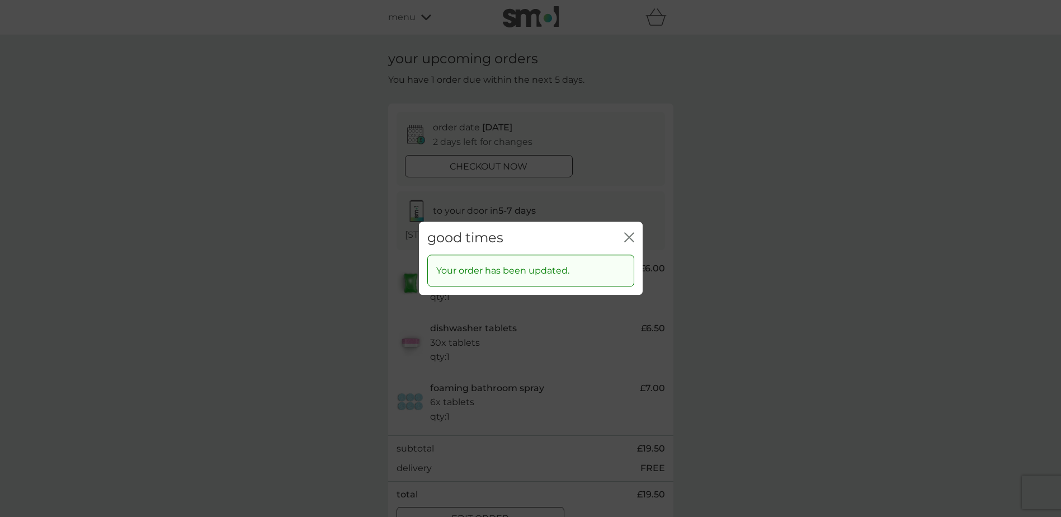
click at [633, 242] on icon "close" at bounding box center [631, 237] width 4 height 9
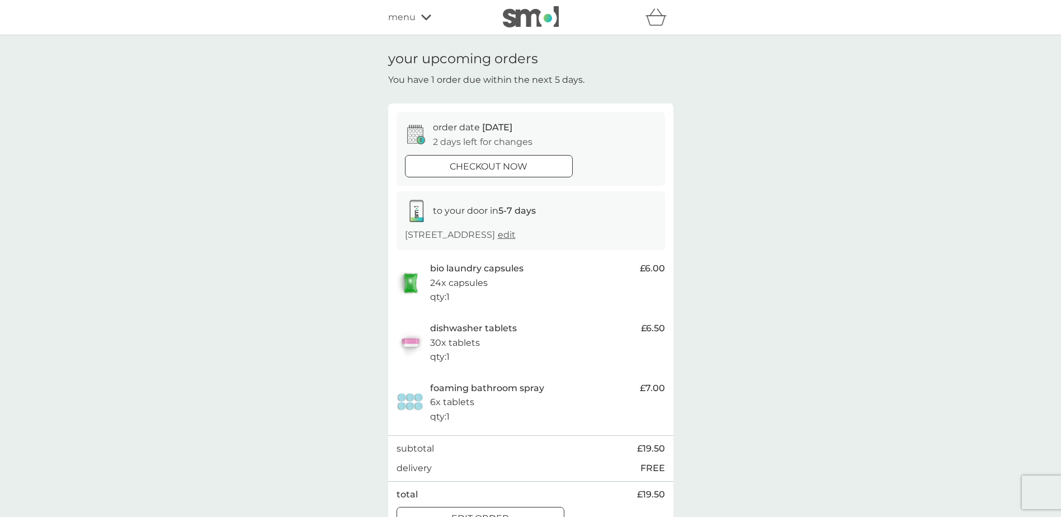
click at [401, 21] on span "menu" at bounding box center [401, 17] width 27 height 15
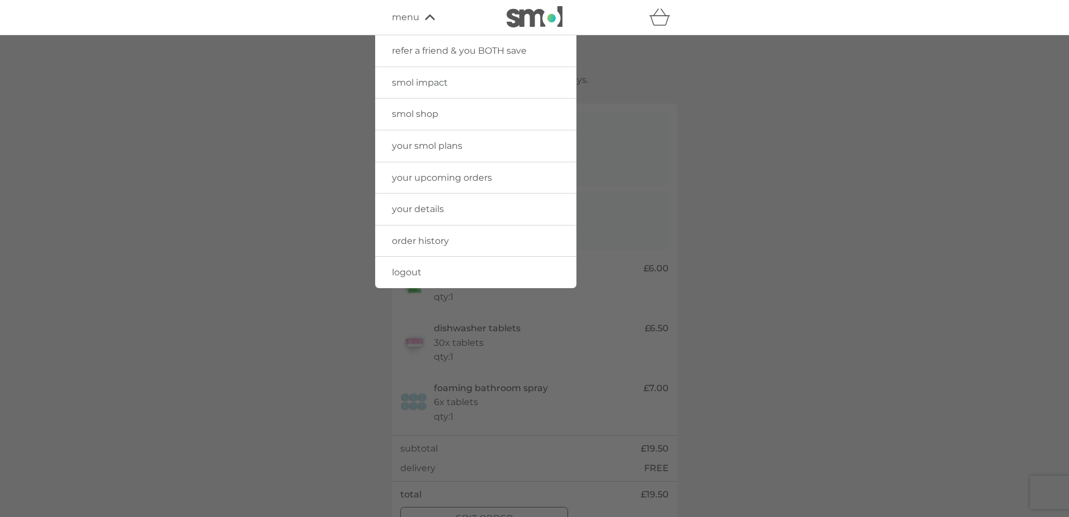
click at [424, 154] on link "your smol plans" at bounding box center [475, 145] width 201 height 31
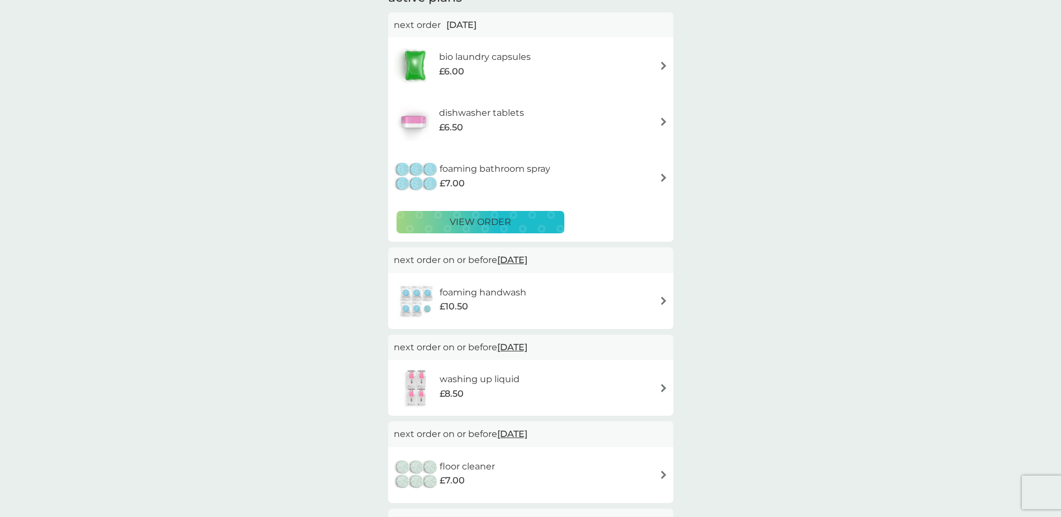
scroll to position [112, 0]
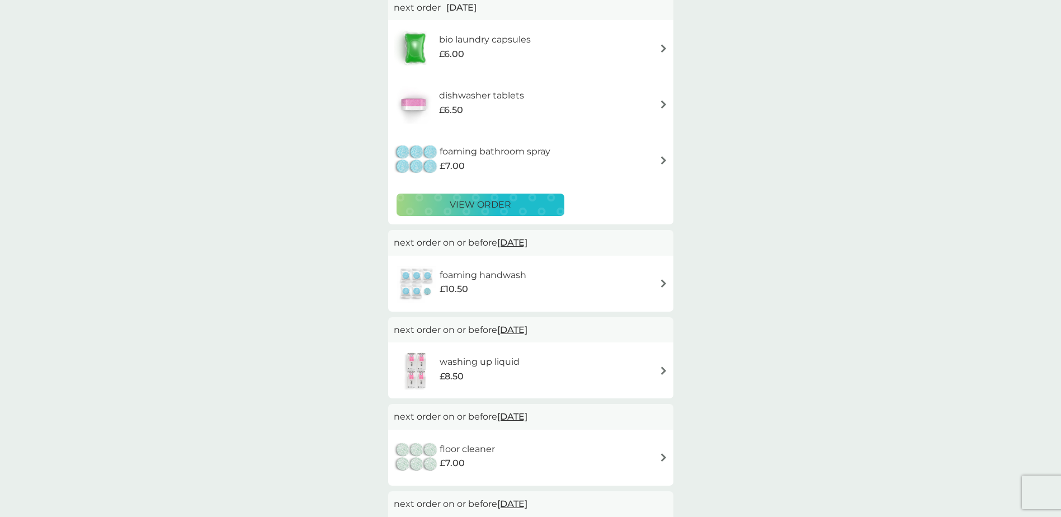
click at [464, 147] on h6 "foaming bathroom spray" at bounding box center [495, 151] width 111 height 15
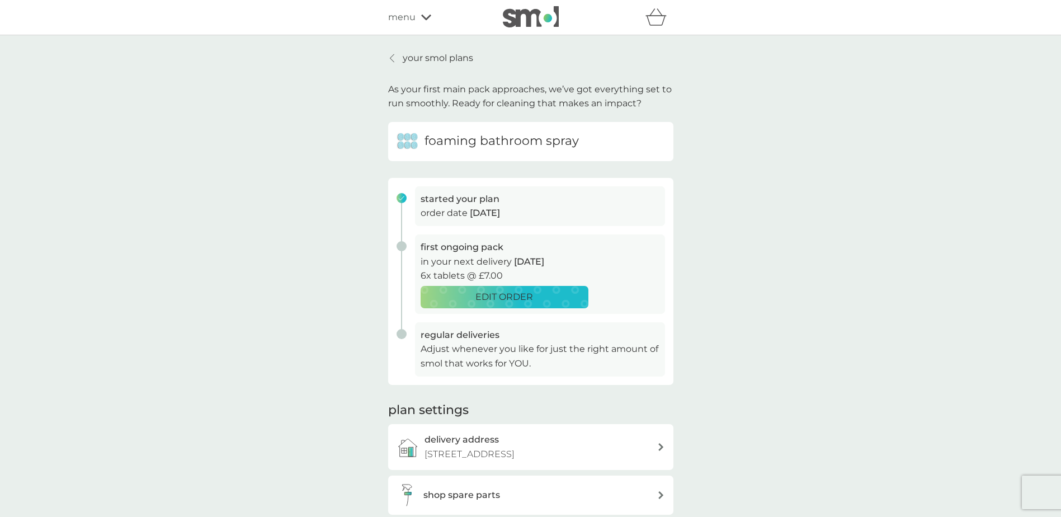
click at [399, 56] on link "your smol plans" at bounding box center [430, 58] width 85 height 15
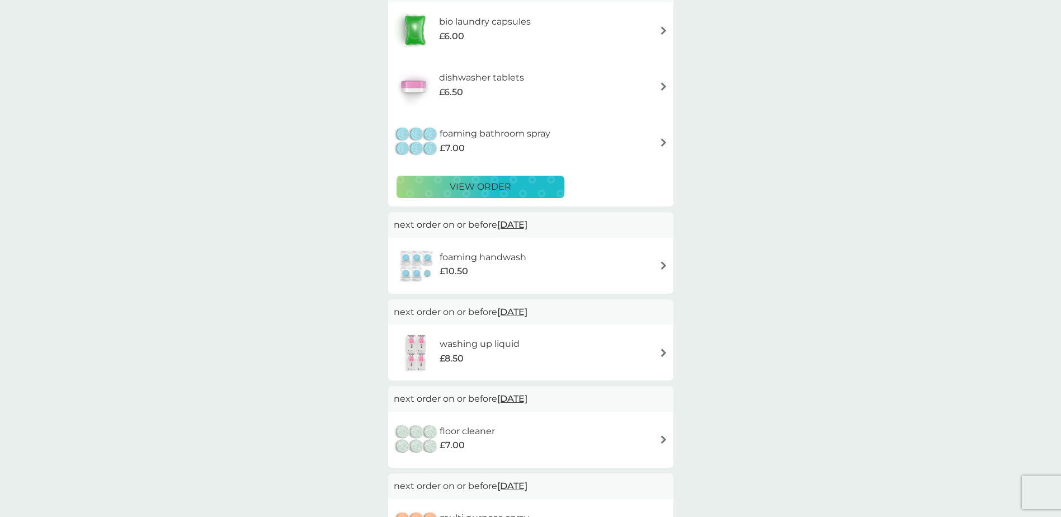
scroll to position [112, 0]
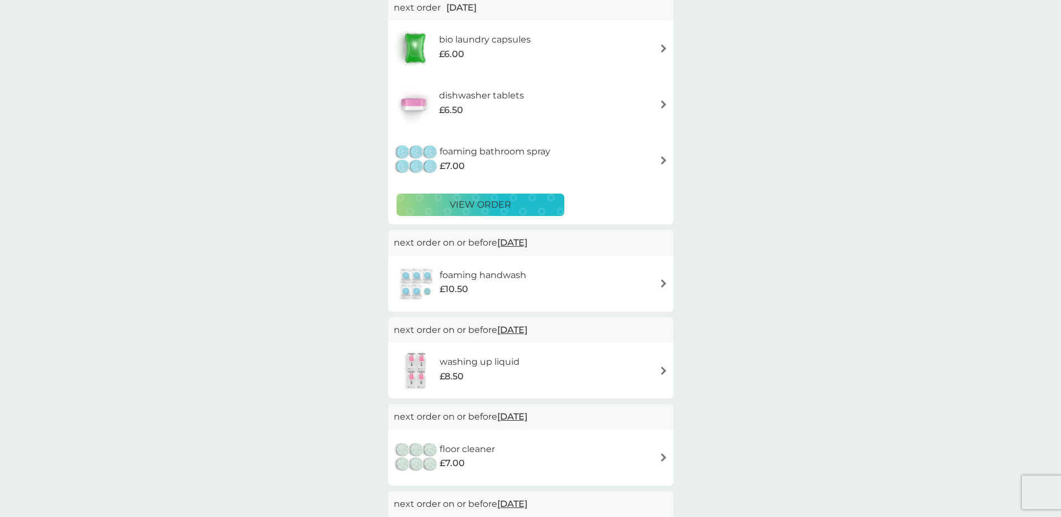
click at [451, 208] on p "view order" at bounding box center [481, 204] width 62 height 15
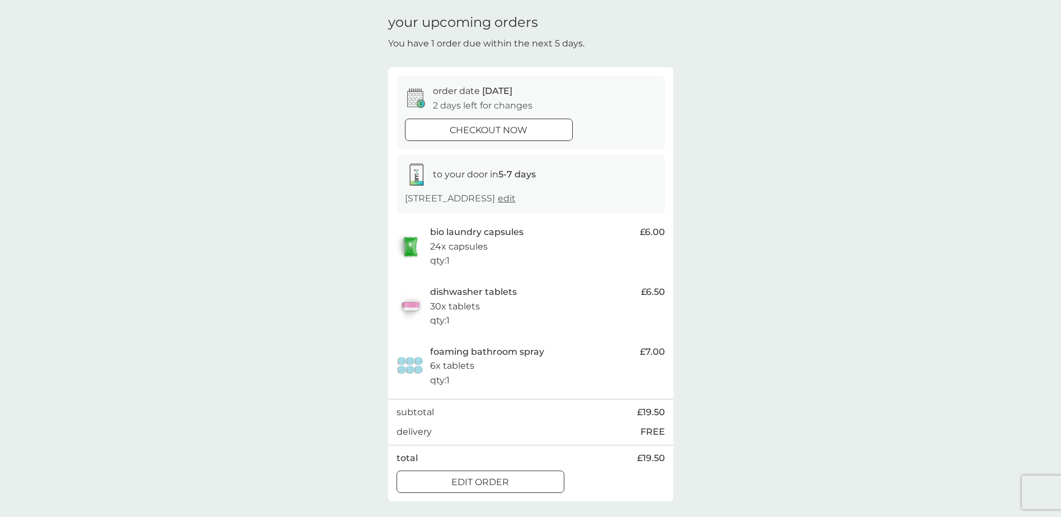
scroll to position [56, 0]
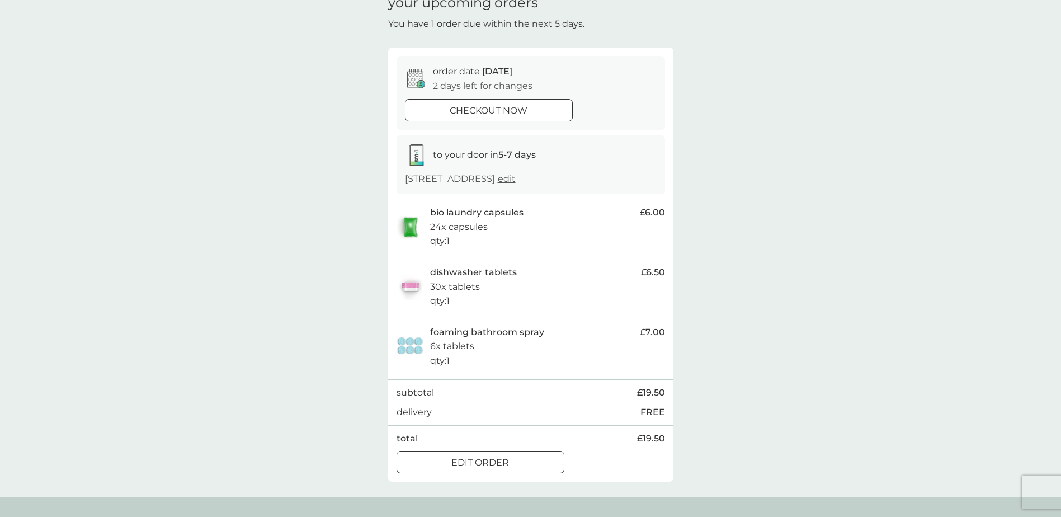
click at [460, 459] on div at bounding box center [480, 463] width 40 height 12
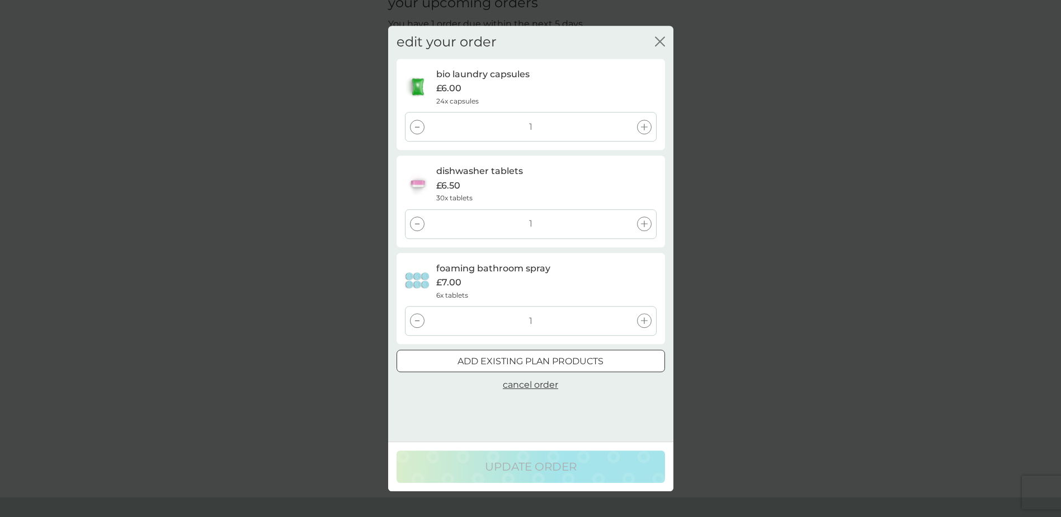
drag, startPoint x: 510, startPoint y: 370, endPoint x: 364, endPoint y: 371, distance: 146.0
click at [316, 407] on div "edit your order close bio laundry capsules £6.00 24x capsules 1 dishwasher tabl…" at bounding box center [530, 258] width 1061 height 517
click at [659, 44] on icon "close" at bounding box center [660, 41] width 10 height 10
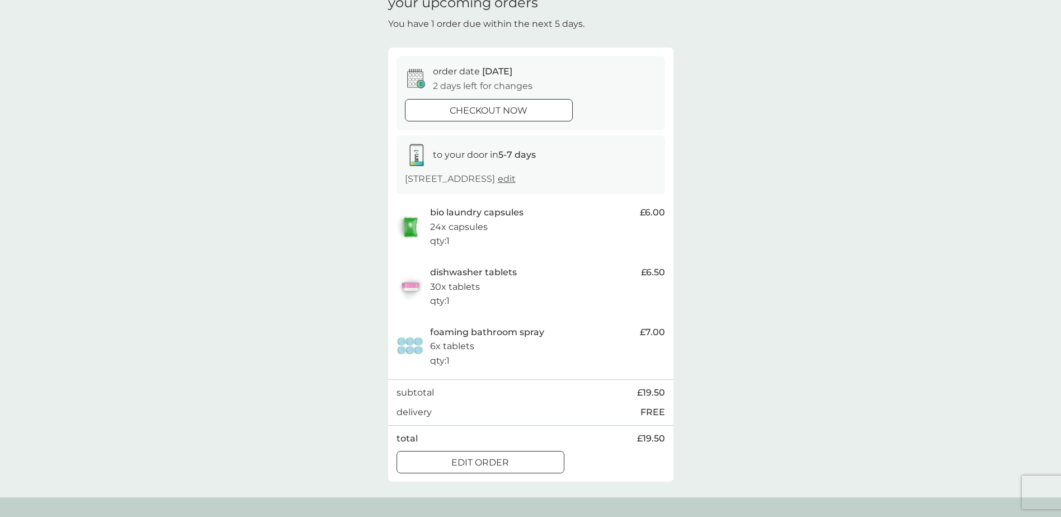
click at [499, 107] on div at bounding box center [489, 111] width 40 height 12
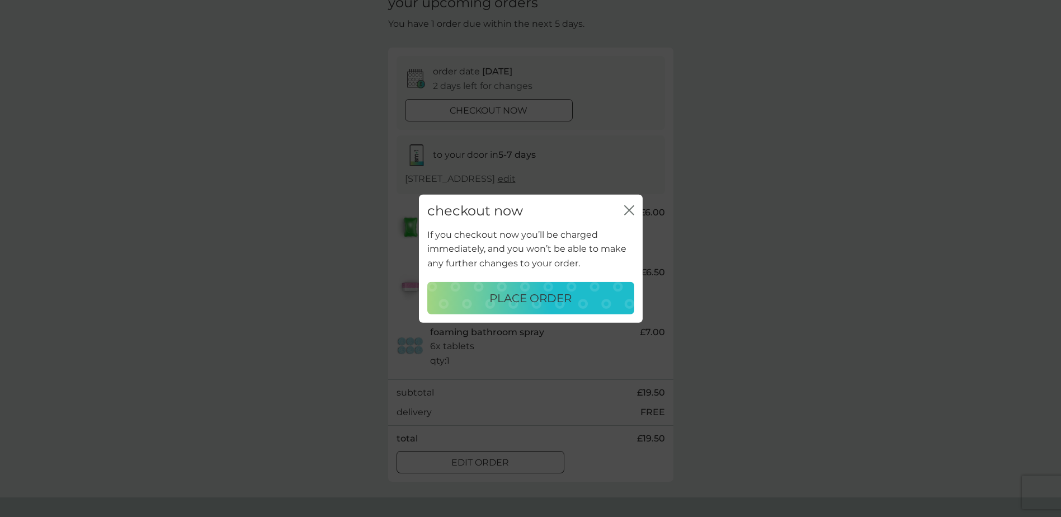
click at [628, 209] on icon "close" at bounding box center [627, 210] width 4 height 9
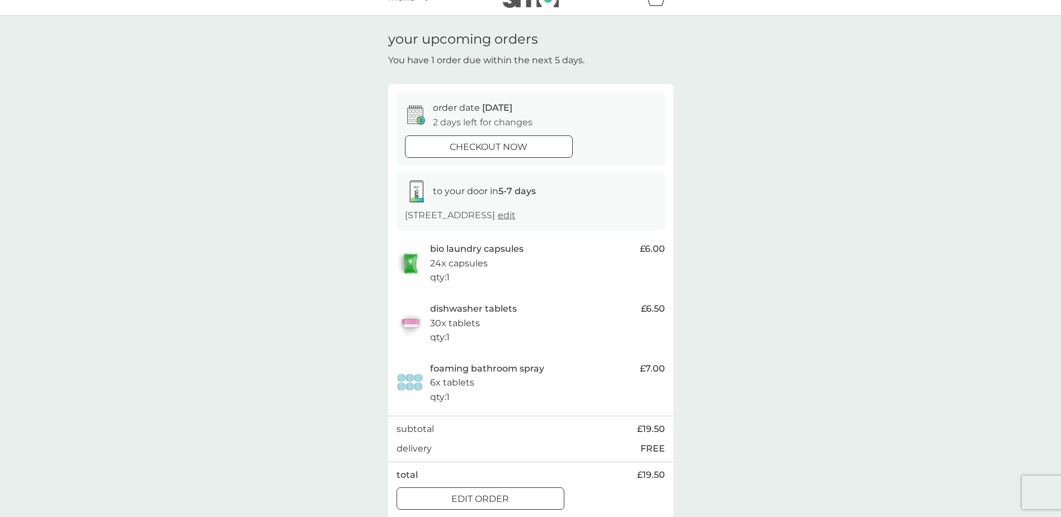
scroll to position [0, 0]
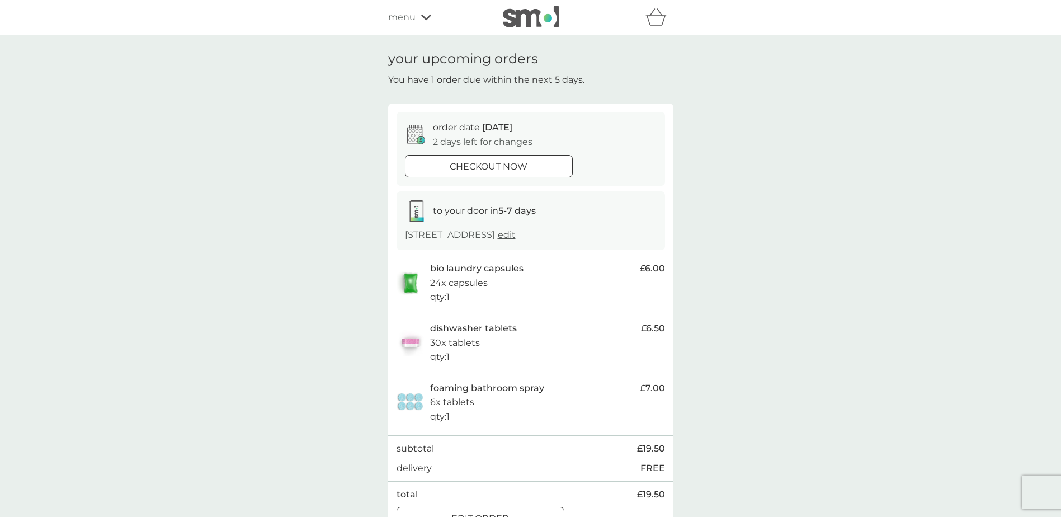
click at [420, 23] on div "menu" at bounding box center [435, 17] width 95 height 15
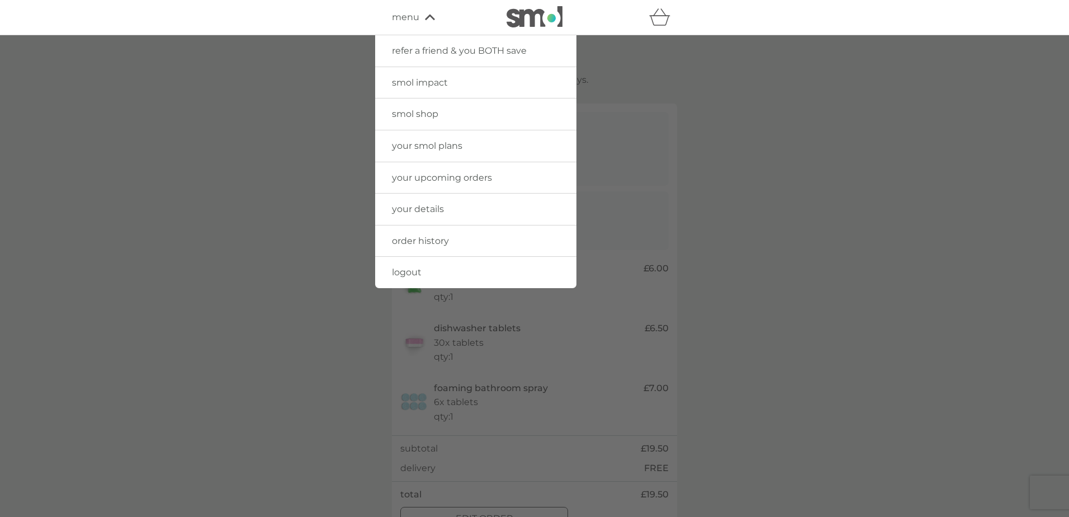
click at [441, 112] on link "smol shop" at bounding box center [475, 113] width 201 height 31
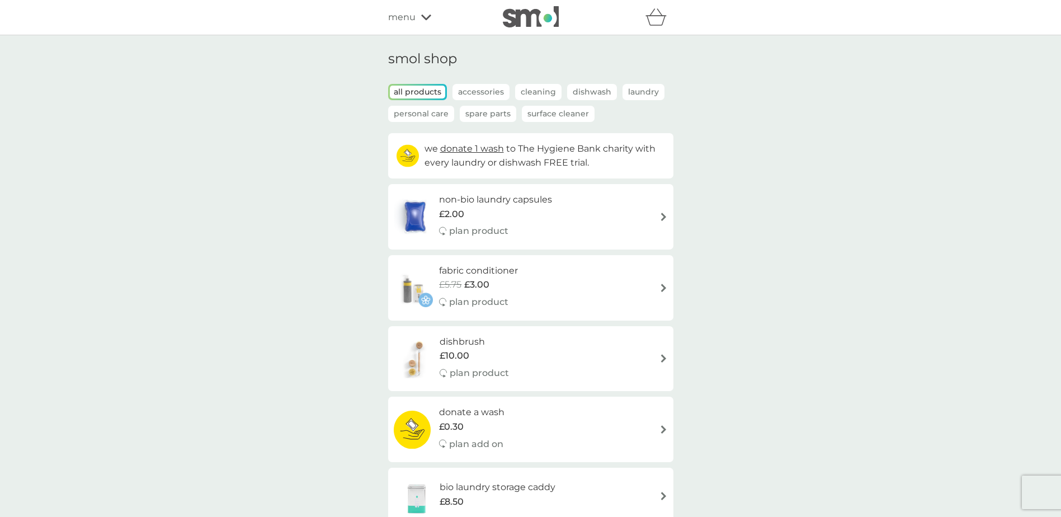
click at [492, 106] on p "Spare Parts" at bounding box center [488, 114] width 56 height 16
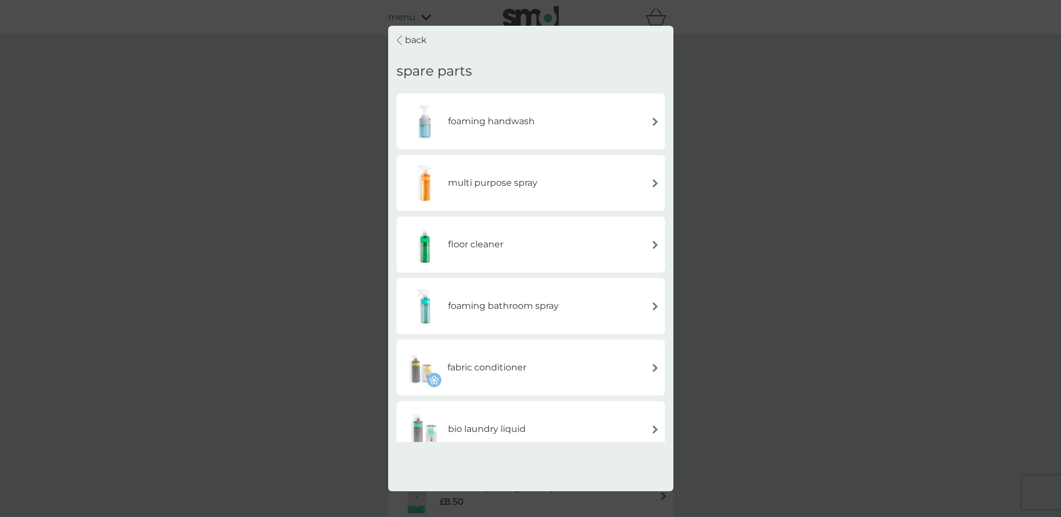
click at [488, 188] on h6 "multi purpose spray" at bounding box center [492, 183] width 89 height 15
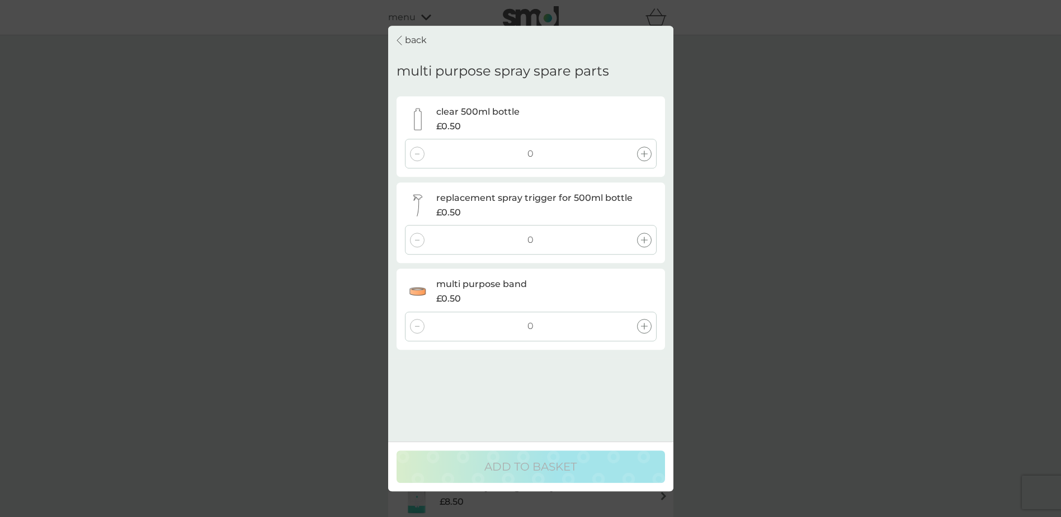
click at [647, 154] on icon at bounding box center [644, 153] width 7 height 7
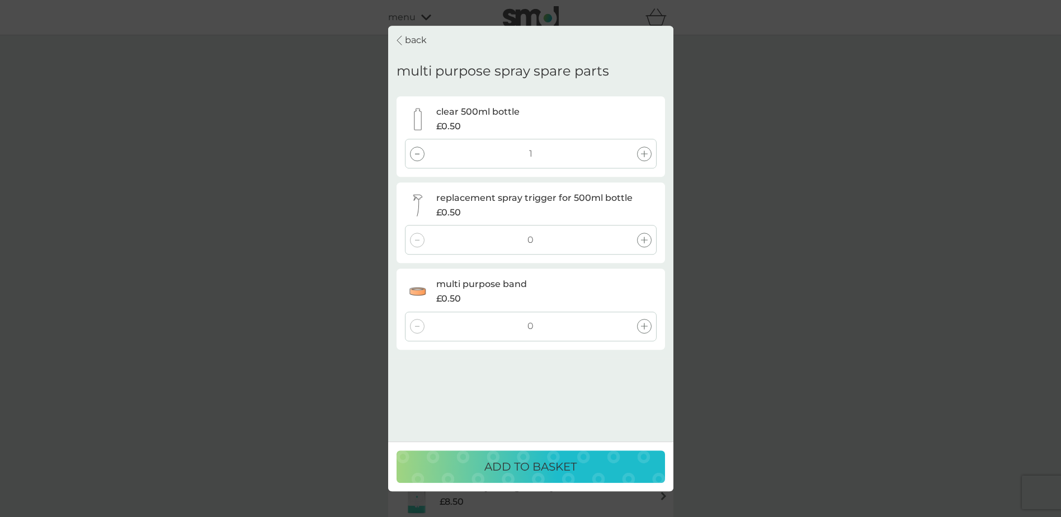
click at [644, 248] on div "0" at bounding box center [531, 240] width 252 height 30
click at [643, 239] on icon at bounding box center [644, 240] width 7 height 7
click at [643, 331] on div at bounding box center [644, 326] width 15 height 15
click at [512, 473] on p "ADD TO BASKET" at bounding box center [530, 467] width 92 height 18
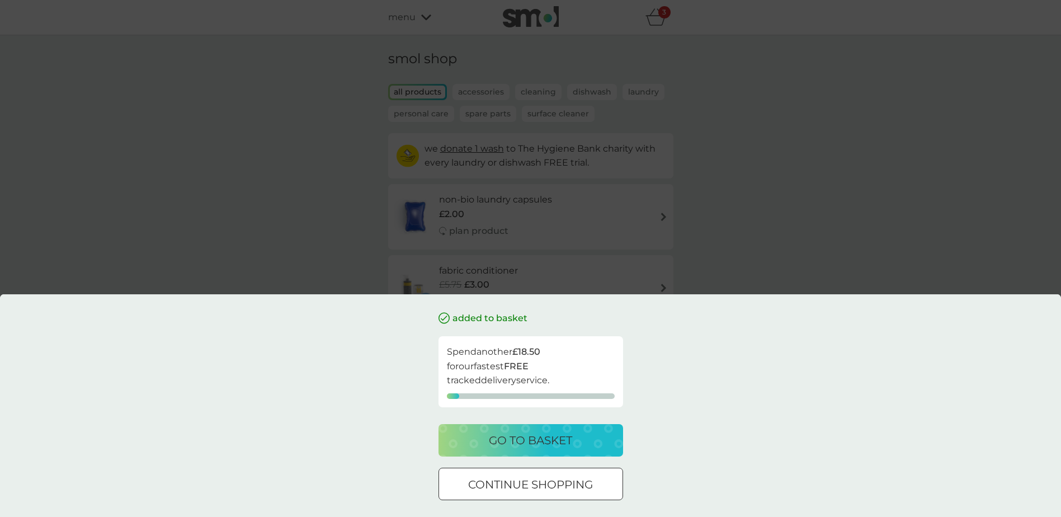
click at [523, 444] on p "go to basket" at bounding box center [530, 440] width 83 height 18
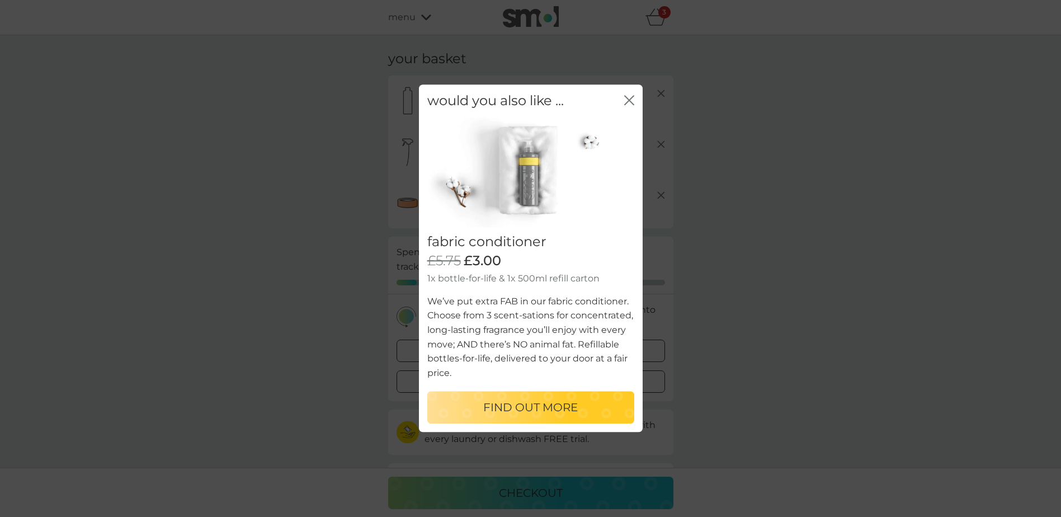
click at [631, 99] on icon "close" at bounding box center [631, 100] width 4 height 9
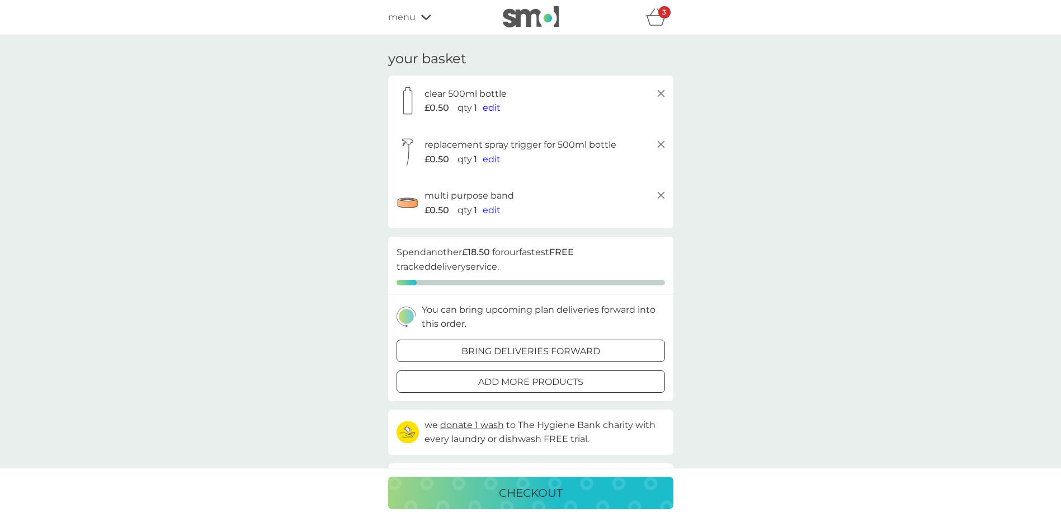
click at [472, 352] on p "bring deliveries forward" at bounding box center [530, 351] width 139 height 15
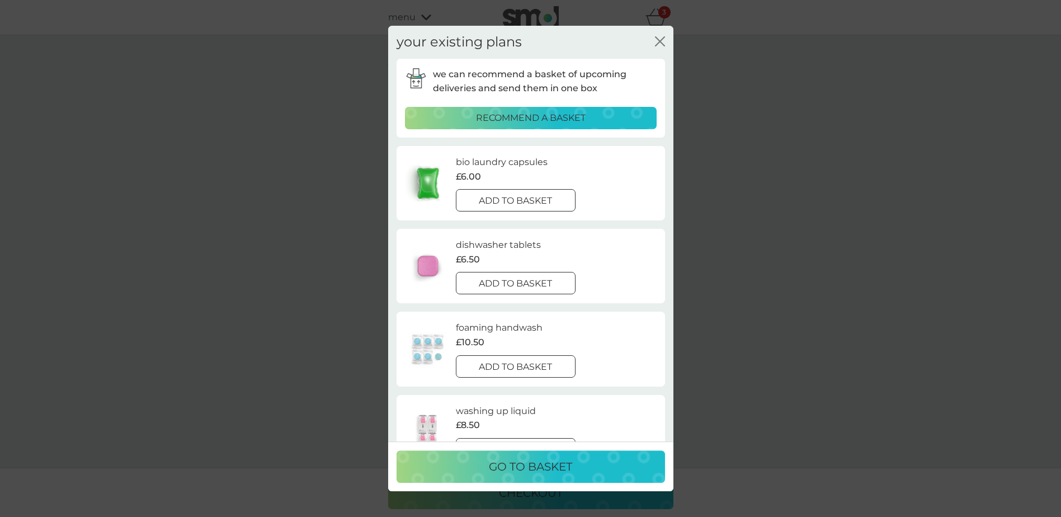
click at [480, 117] on p "recommend a basket" at bounding box center [531, 118] width 110 height 15
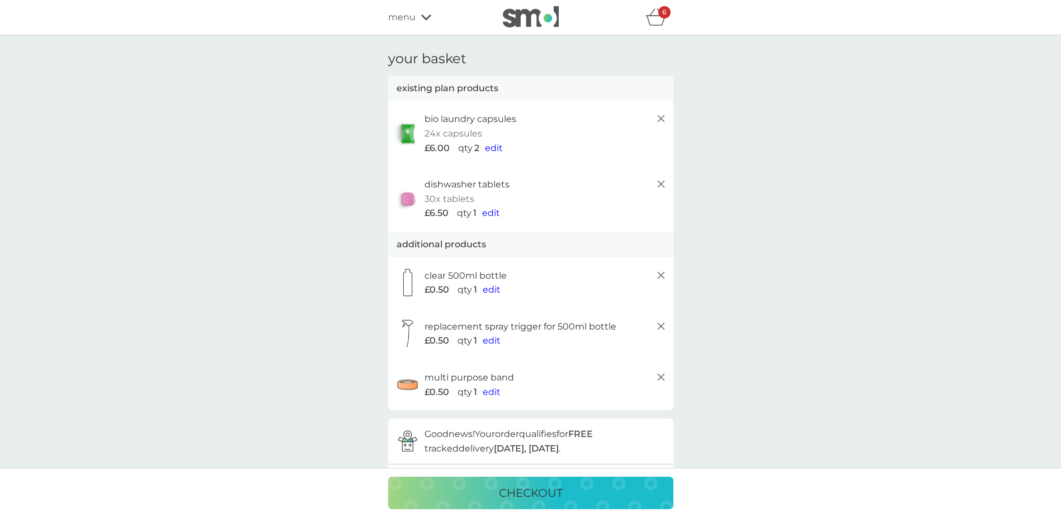
click at [499, 148] on span "edit" at bounding box center [494, 148] width 18 height 11
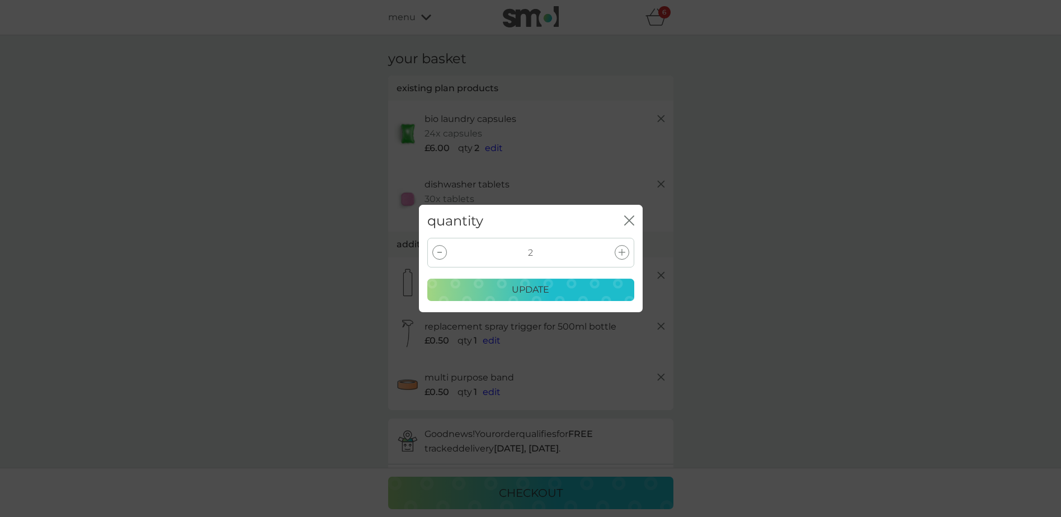
click at [436, 257] on div at bounding box center [439, 252] width 15 height 15
click at [470, 287] on div "update" at bounding box center [531, 289] width 192 height 15
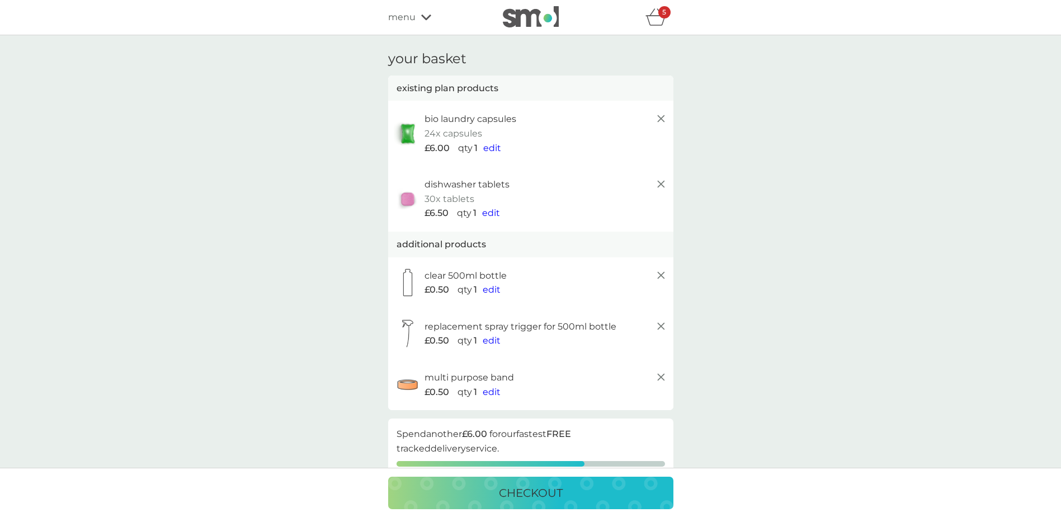
click at [422, 15] on icon at bounding box center [426, 17] width 10 height 7
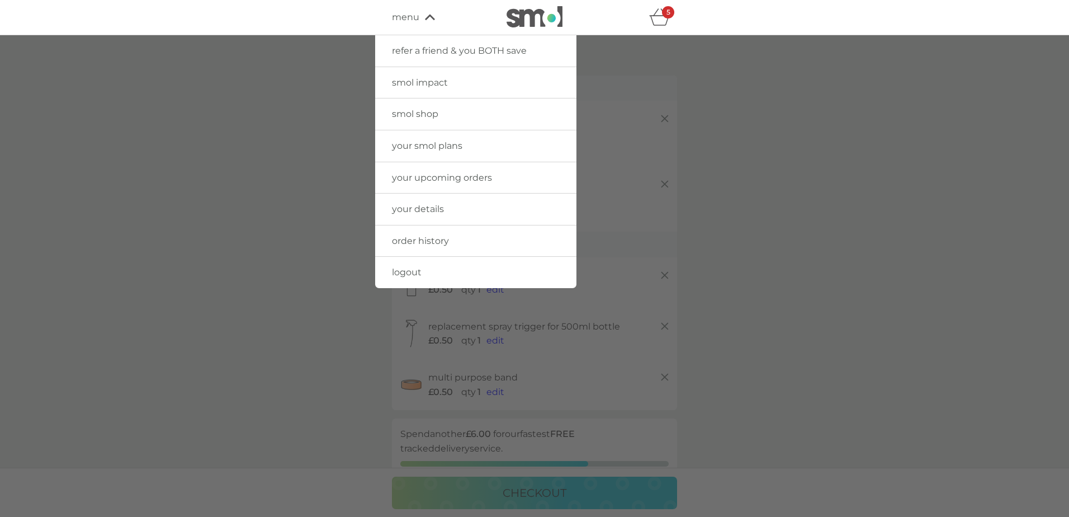
click at [435, 148] on span "your smol plans" at bounding box center [427, 145] width 70 height 11
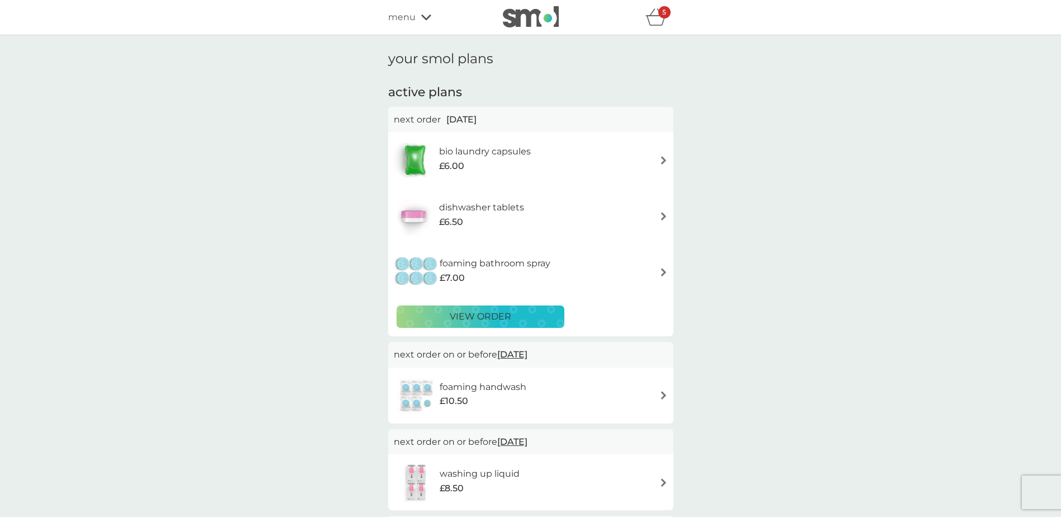
click at [464, 269] on h6 "foaming bathroom spray" at bounding box center [495, 263] width 111 height 15
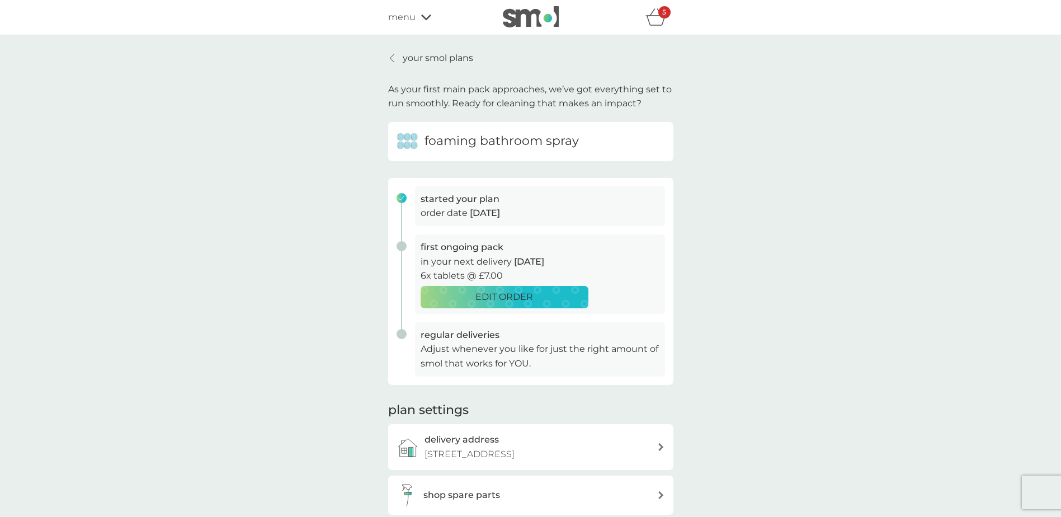
click at [437, 61] on p "your smol plans" at bounding box center [438, 58] width 70 height 15
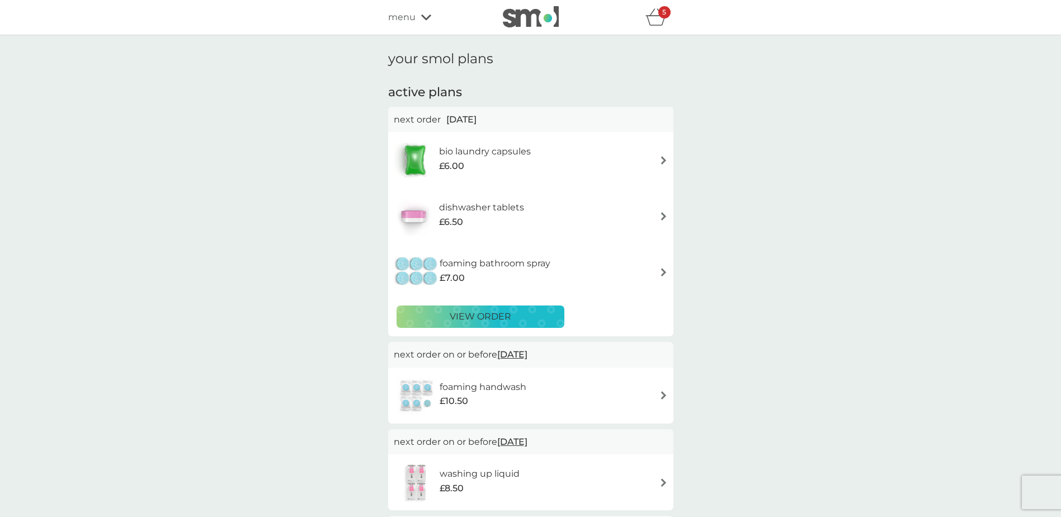
click at [657, 14] on icon "basket" at bounding box center [655, 16] width 21 height 17
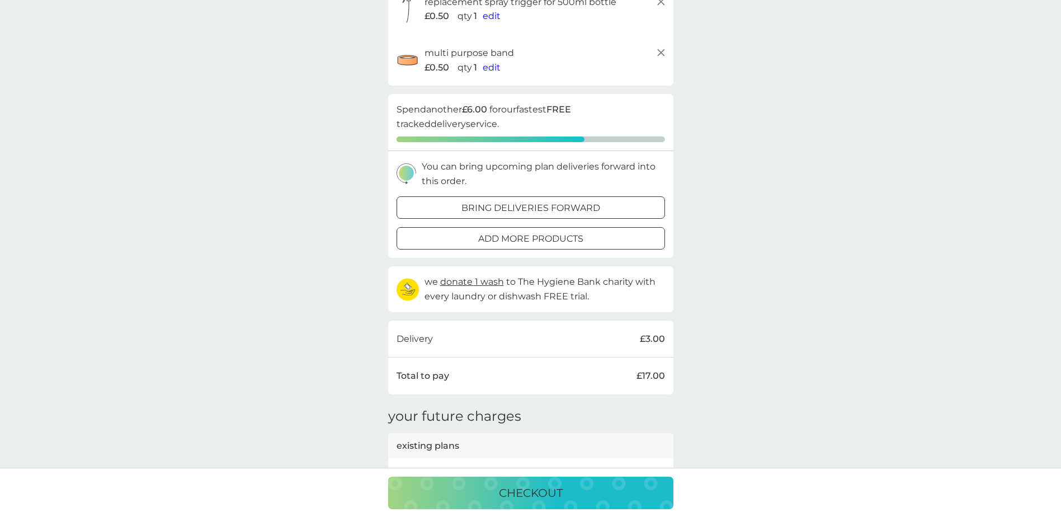
scroll to position [336, 0]
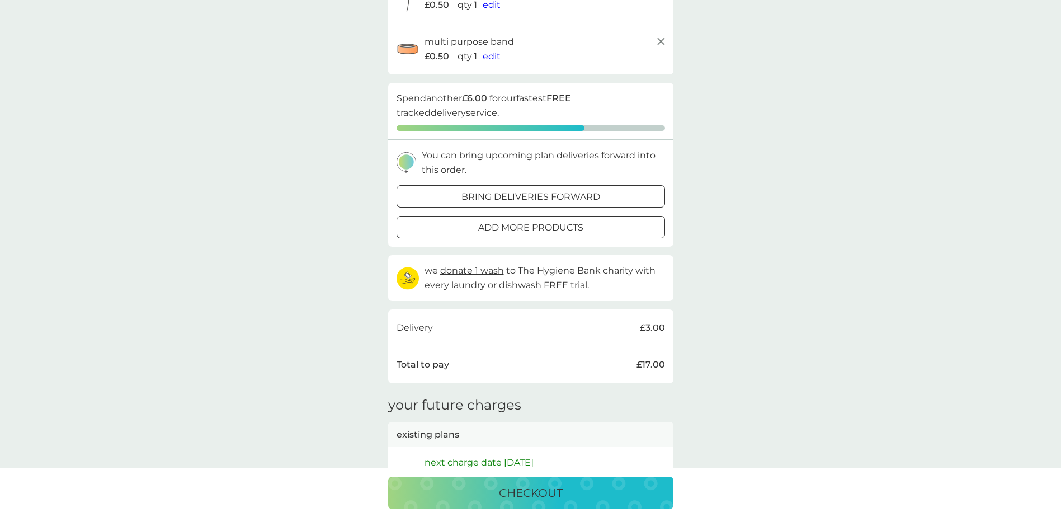
click at [526, 201] on div at bounding box center [531, 197] width 40 height 12
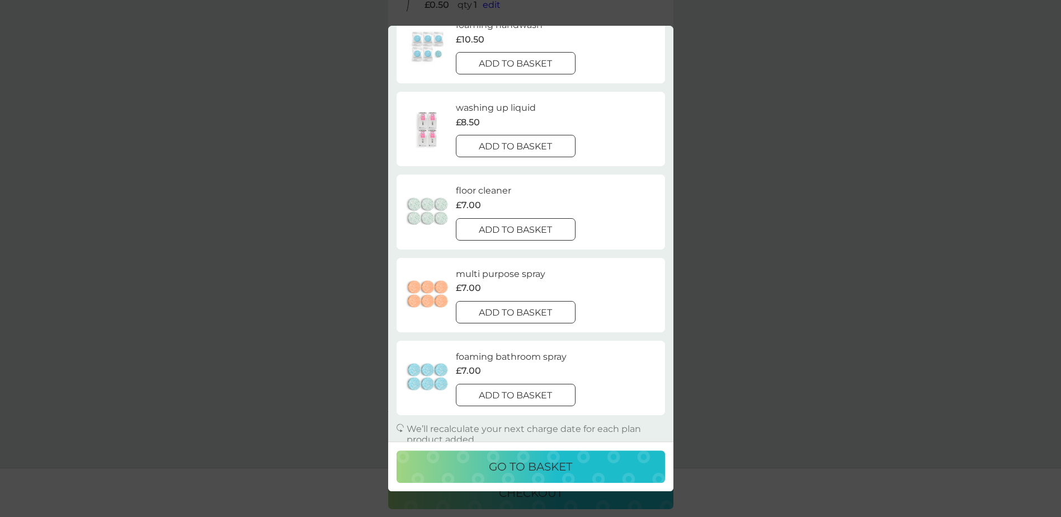
scroll to position [149, 0]
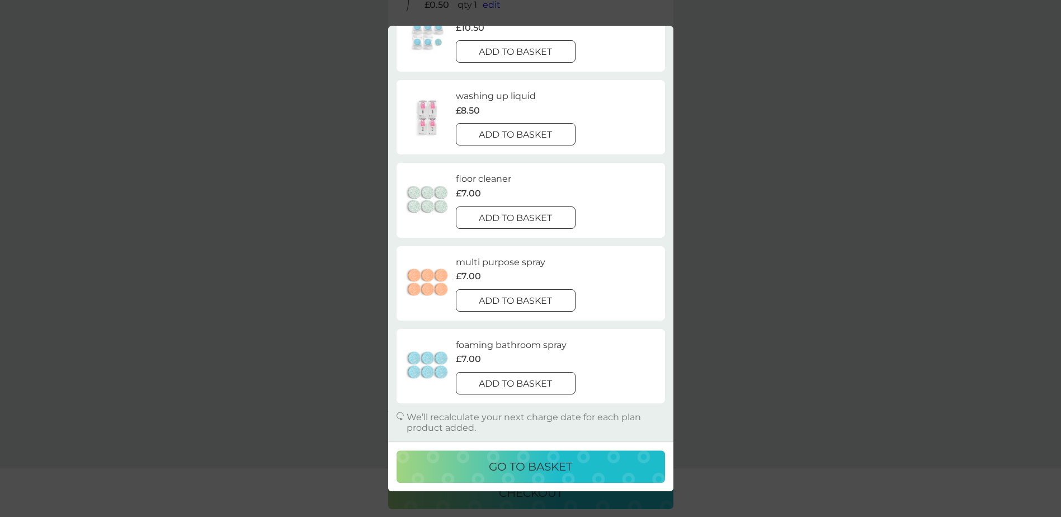
click at [492, 384] on p "add to basket" at bounding box center [515, 383] width 73 height 15
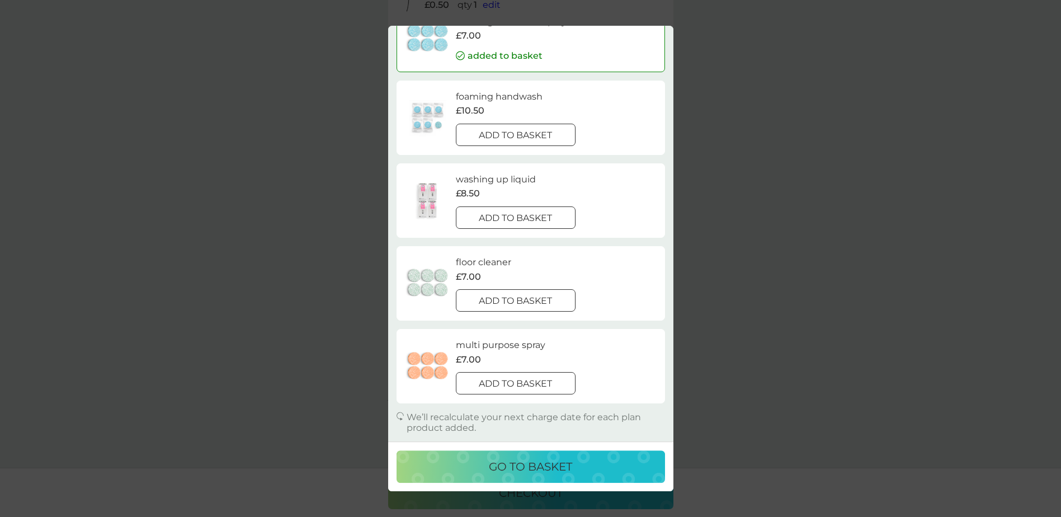
scroll to position [0, 0]
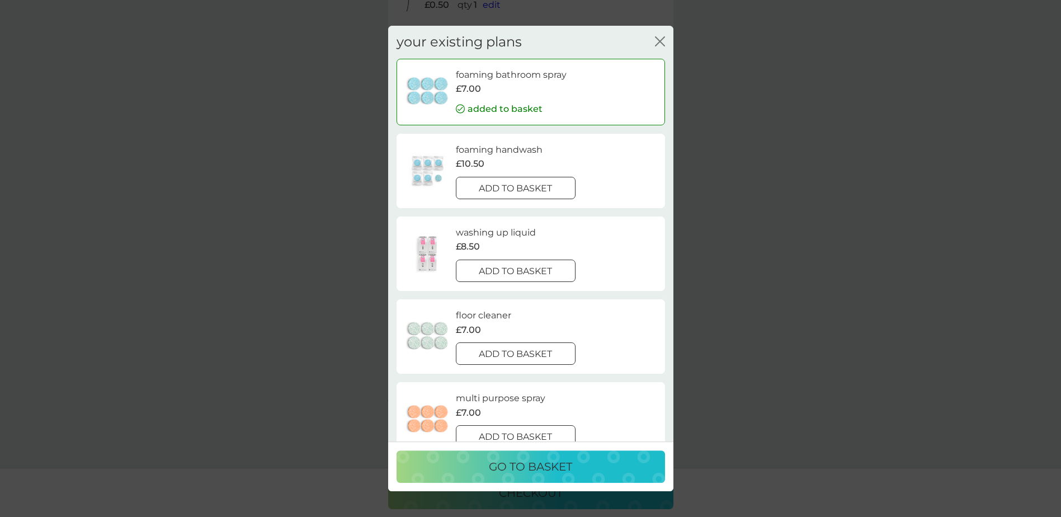
click at [655, 39] on icon "close" at bounding box center [660, 41] width 10 height 10
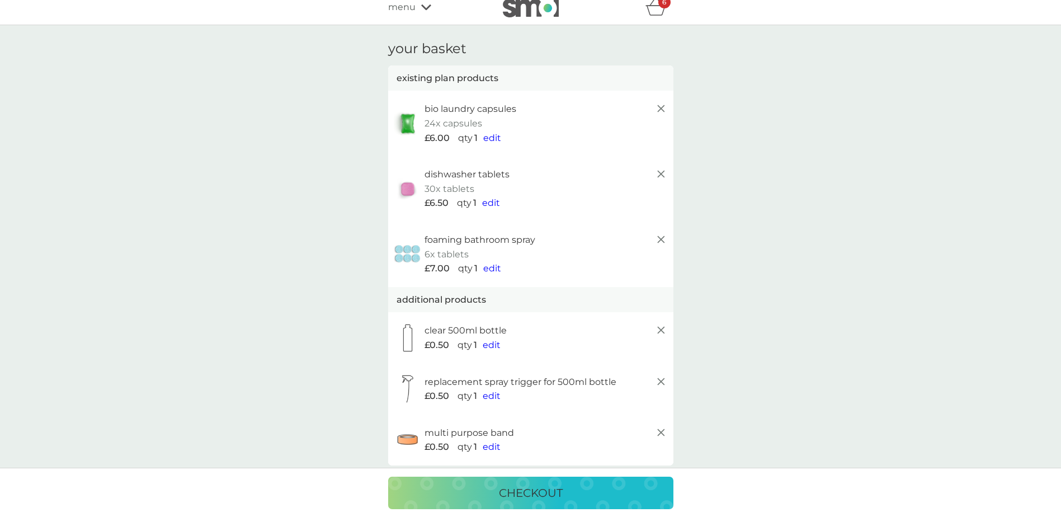
scroll to position [10, 0]
click at [660, 239] on line at bounding box center [660, 240] width 7 height 7
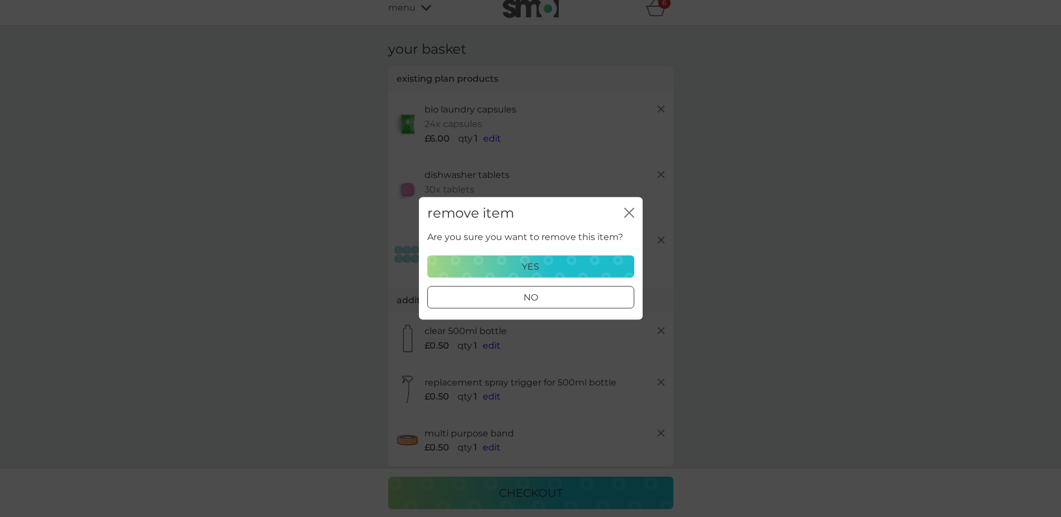
click at [555, 266] on div "yes" at bounding box center [531, 267] width 192 height 15
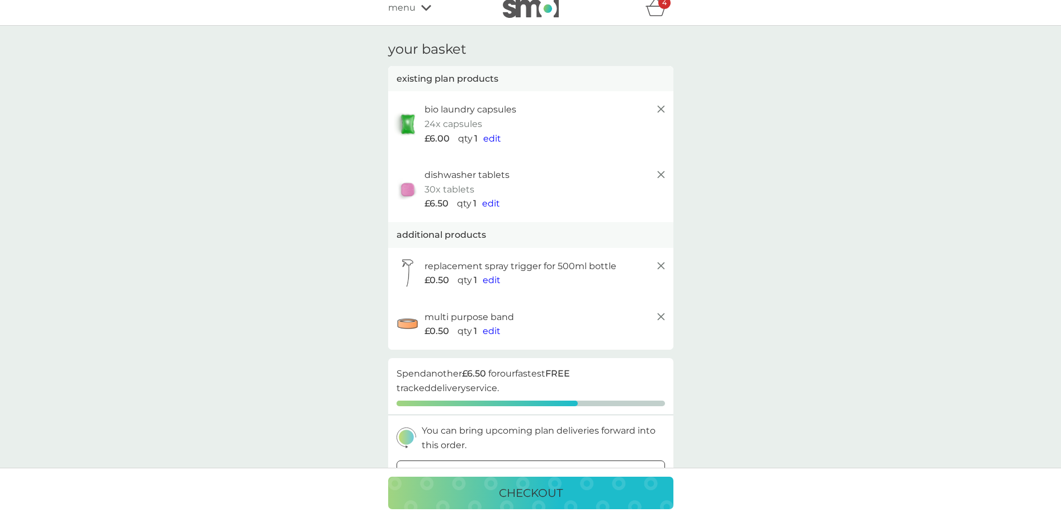
click at [484, 137] on span "edit" at bounding box center [492, 138] width 18 height 11
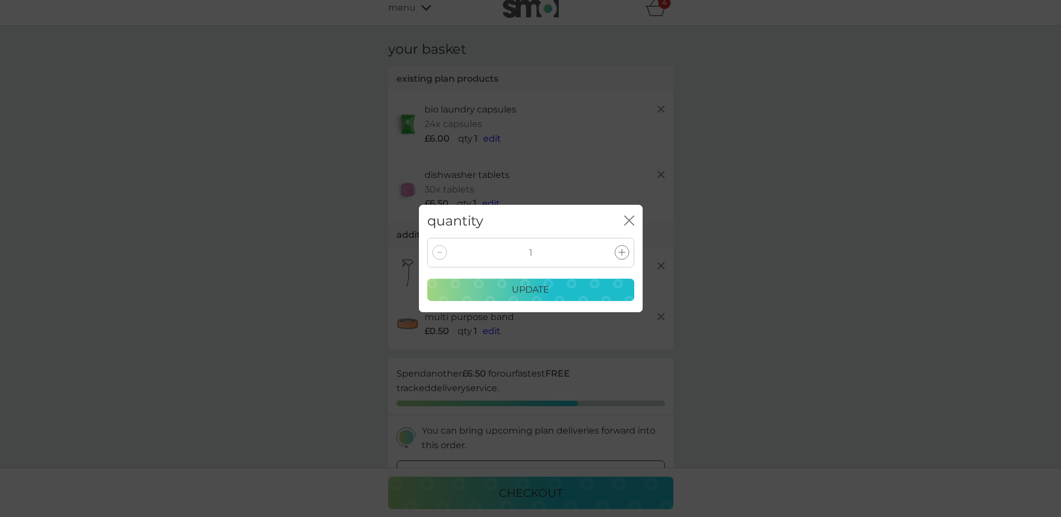
click at [624, 261] on div "1" at bounding box center [530, 253] width 207 height 30
click at [625, 255] on div at bounding box center [622, 252] width 15 height 15
click at [557, 287] on div "update" at bounding box center [531, 289] width 192 height 15
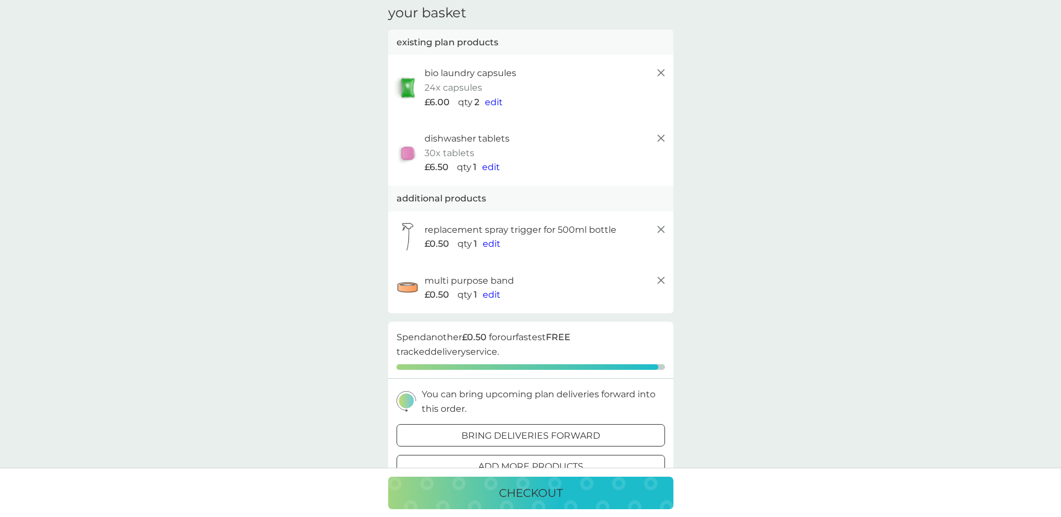
scroll to position [65, 0]
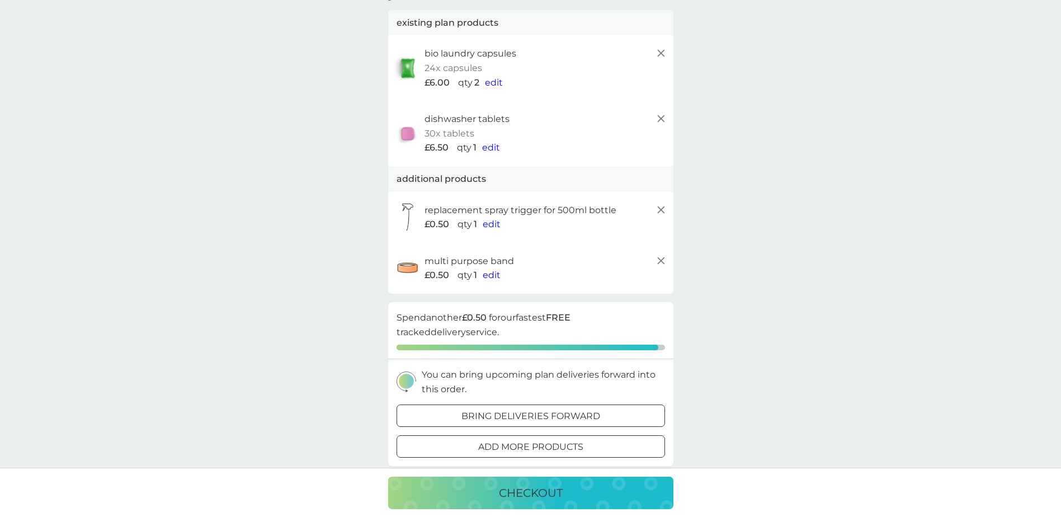
click at [479, 450] on p "add more products" at bounding box center [530, 447] width 105 height 15
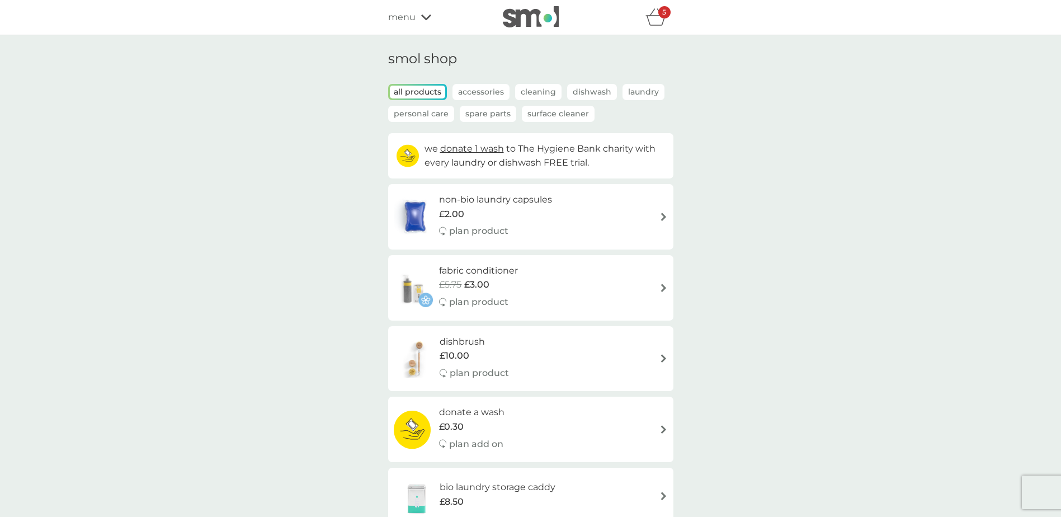
click at [487, 117] on p "Spare Parts" at bounding box center [488, 114] width 56 height 16
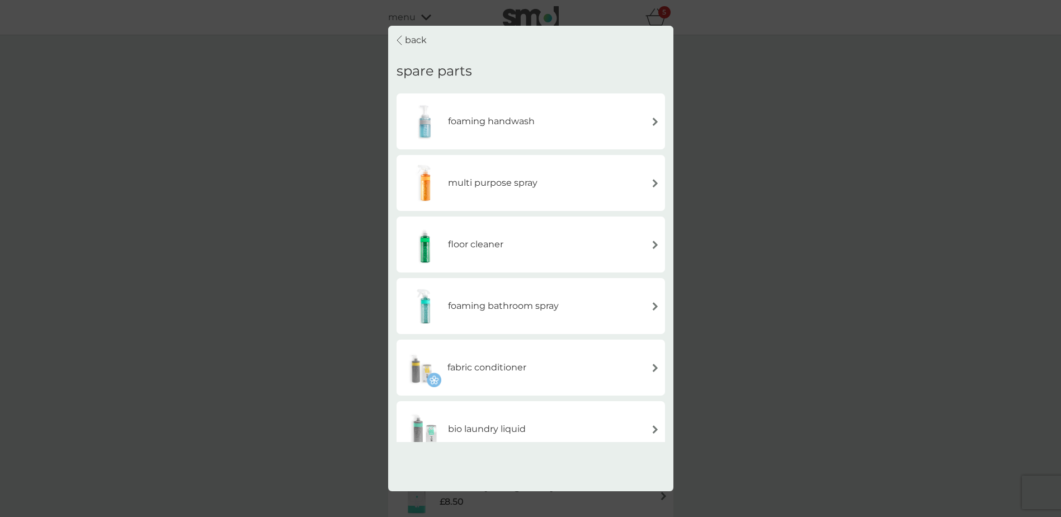
click at [486, 190] on h6 "multi purpose spray" at bounding box center [492, 183] width 89 height 15
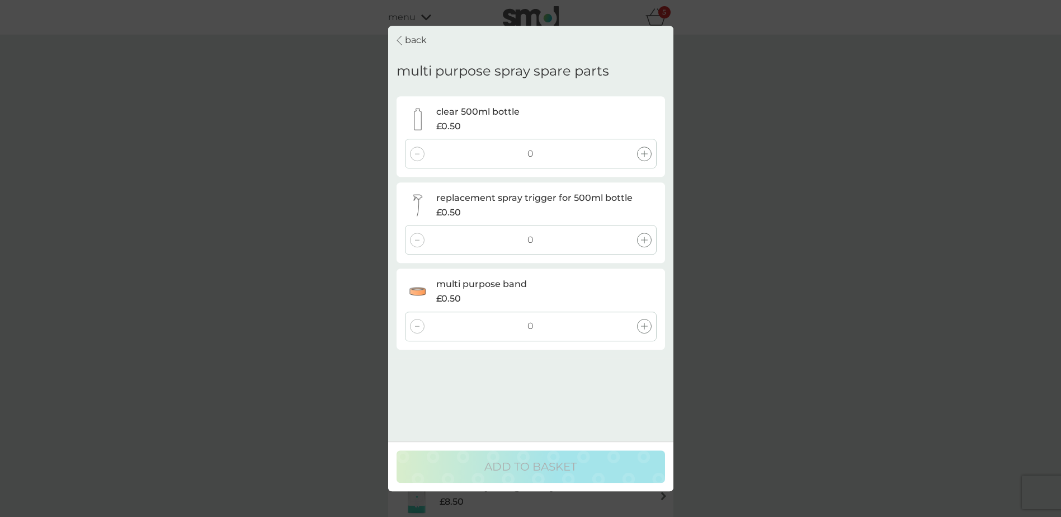
click at [644, 155] on icon at bounding box center [644, 153] width 7 height 7
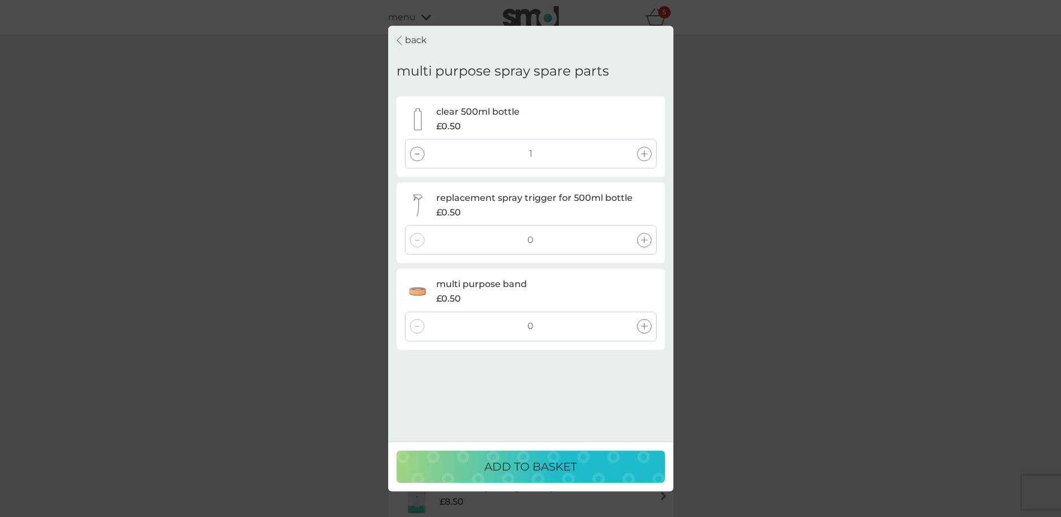
click at [513, 471] on p "ADD TO BASKET" at bounding box center [530, 467] width 92 height 18
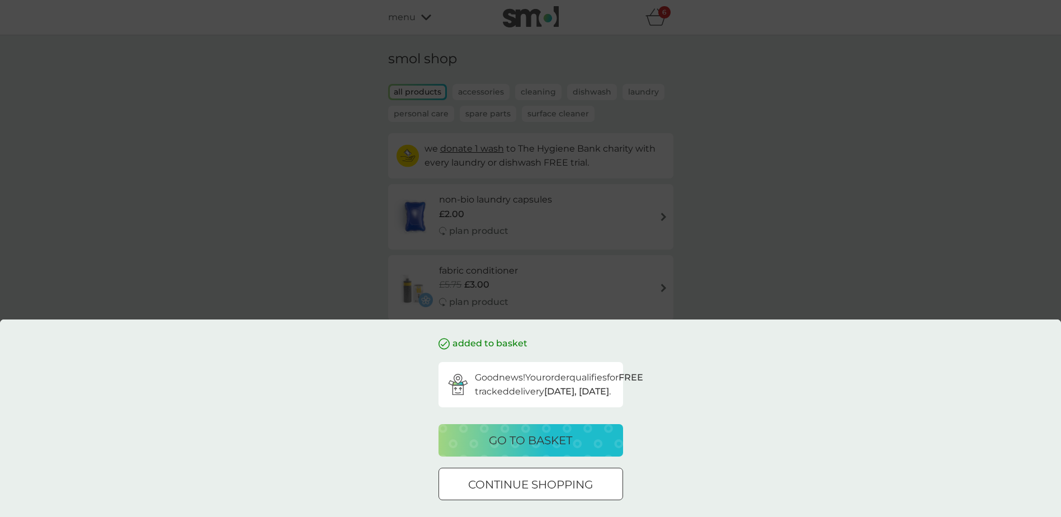
click at [369, 243] on div "added to basket Good news! Your order qualifies for FREE tracked delivery tomor…" at bounding box center [530, 258] width 1061 height 517
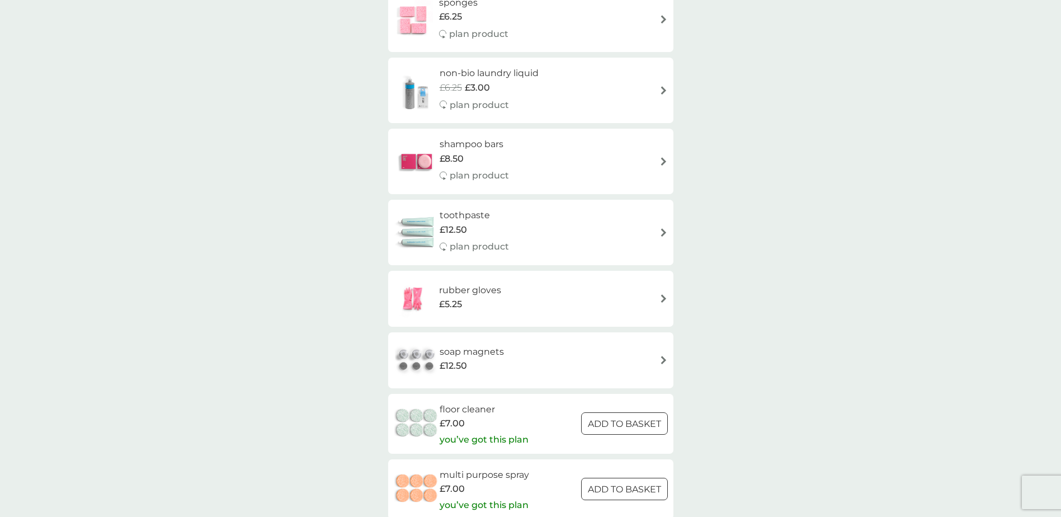
scroll to position [1119, 0]
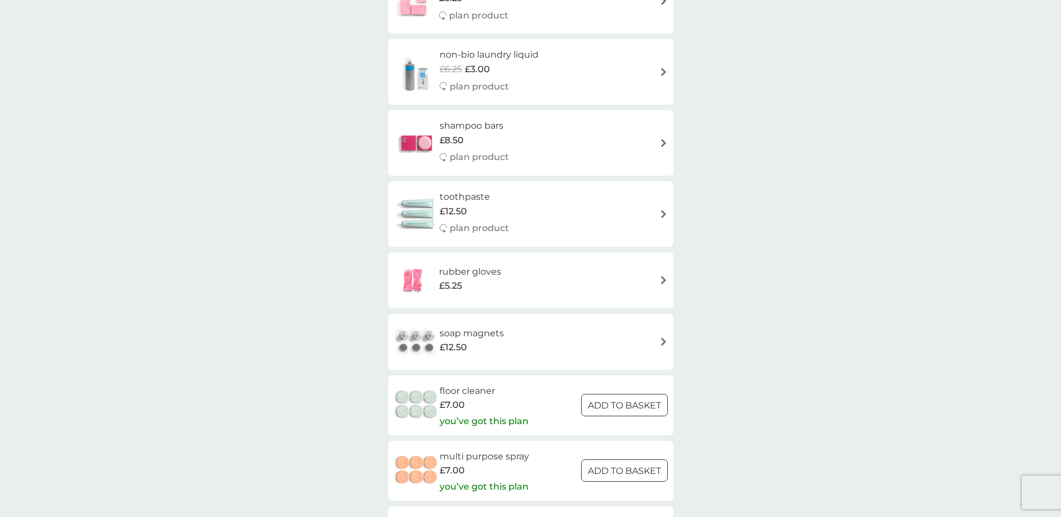
click at [460, 195] on h6 "toothpaste" at bounding box center [474, 197] width 69 height 15
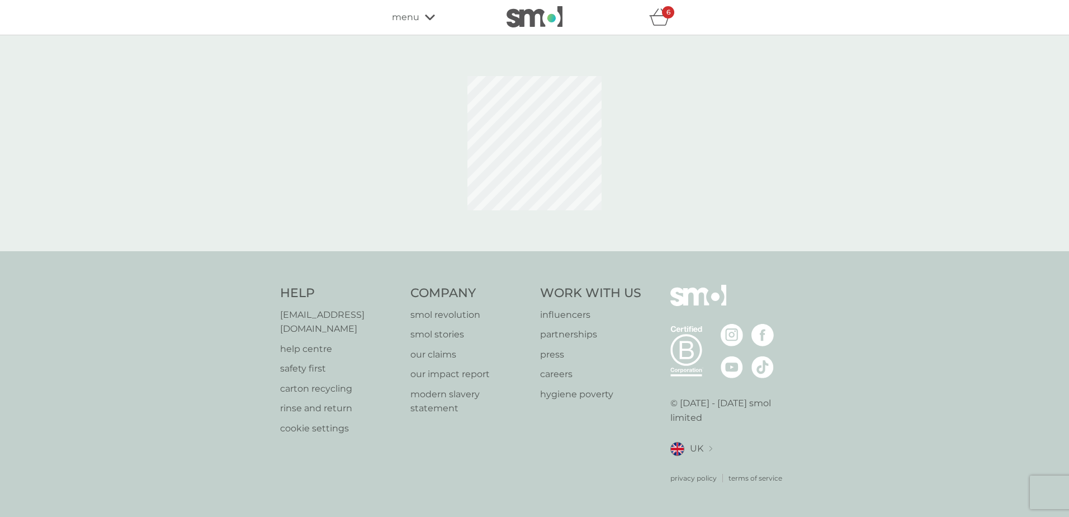
select select "91"
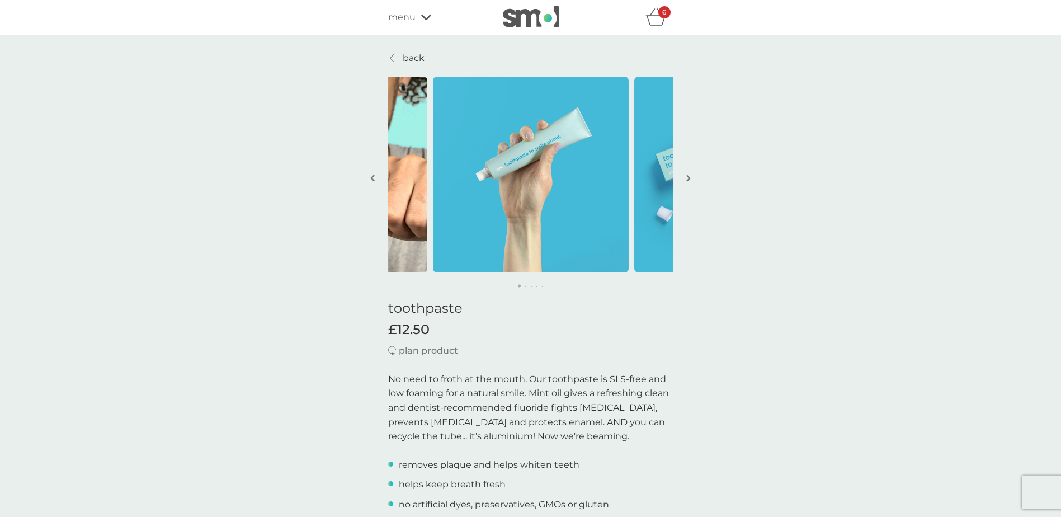
click at [659, 19] on icon "basket" at bounding box center [655, 16] width 21 height 17
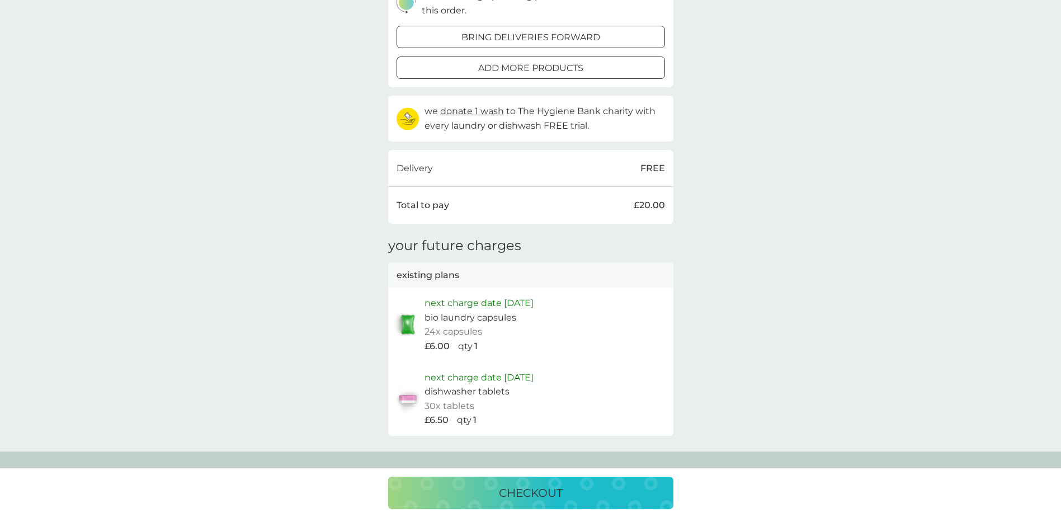
scroll to position [503, 0]
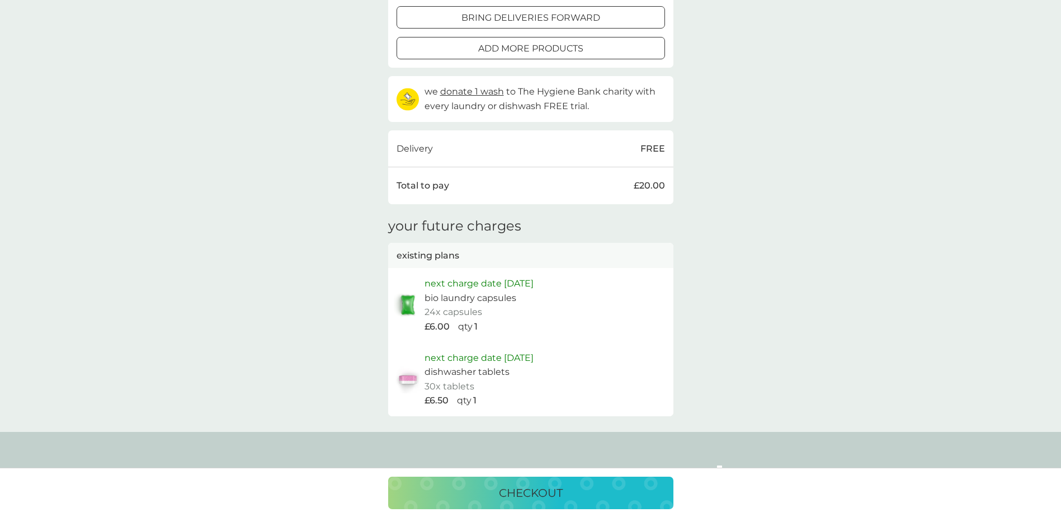
click at [526, 488] on p "checkout" at bounding box center [531, 493] width 64 height 18
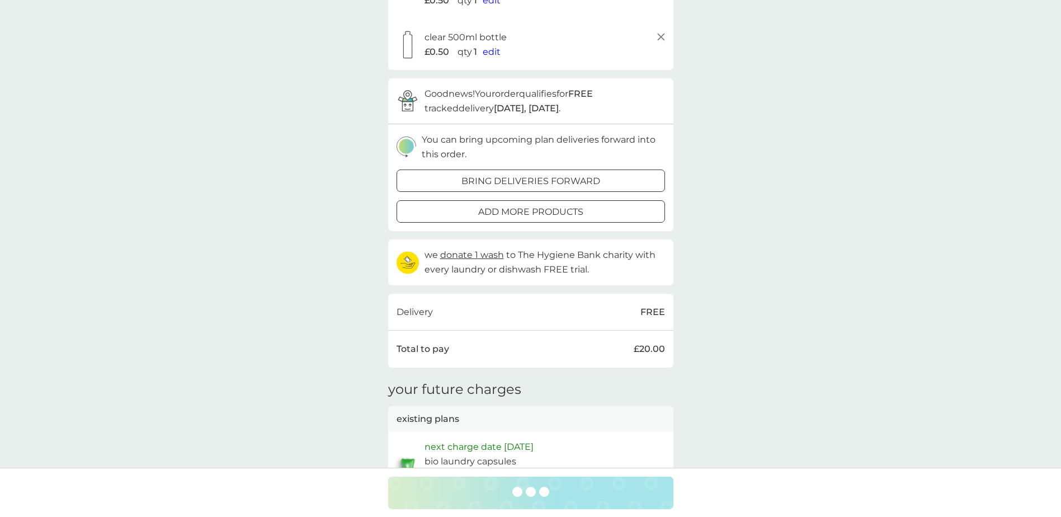
scroll to position [336, 0]
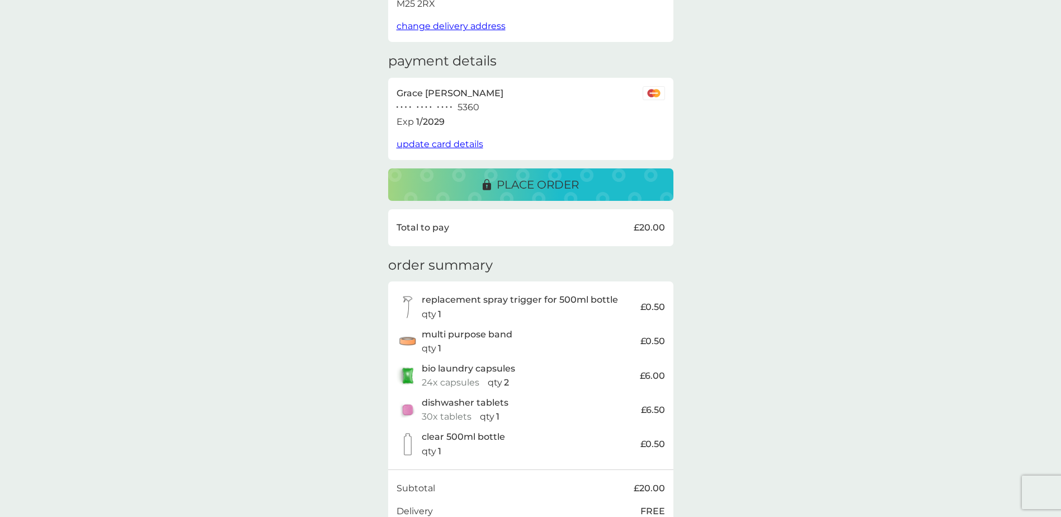
scroll to position [103, 0]
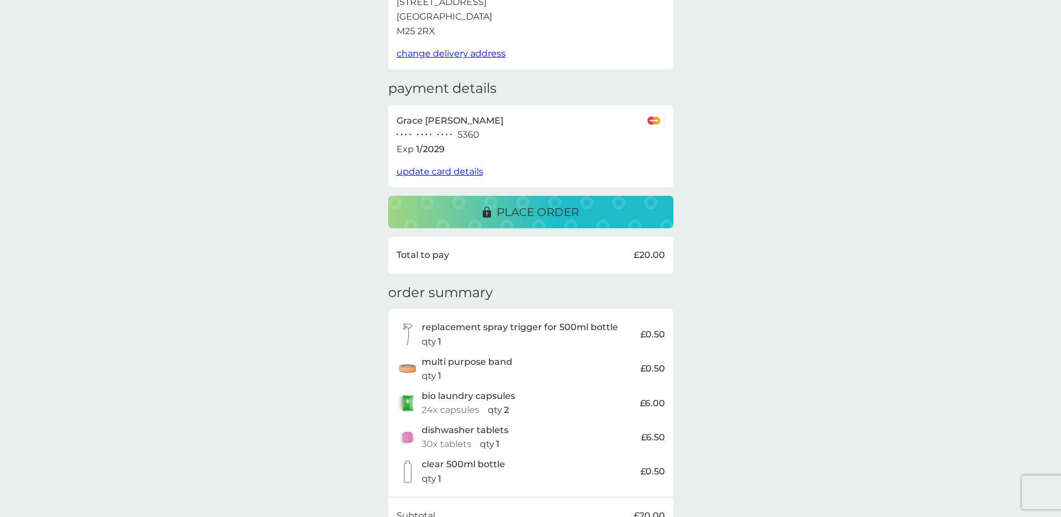
click at [439, 169] on span "update card details" at bounding box center [440, 171] width 87 height 11
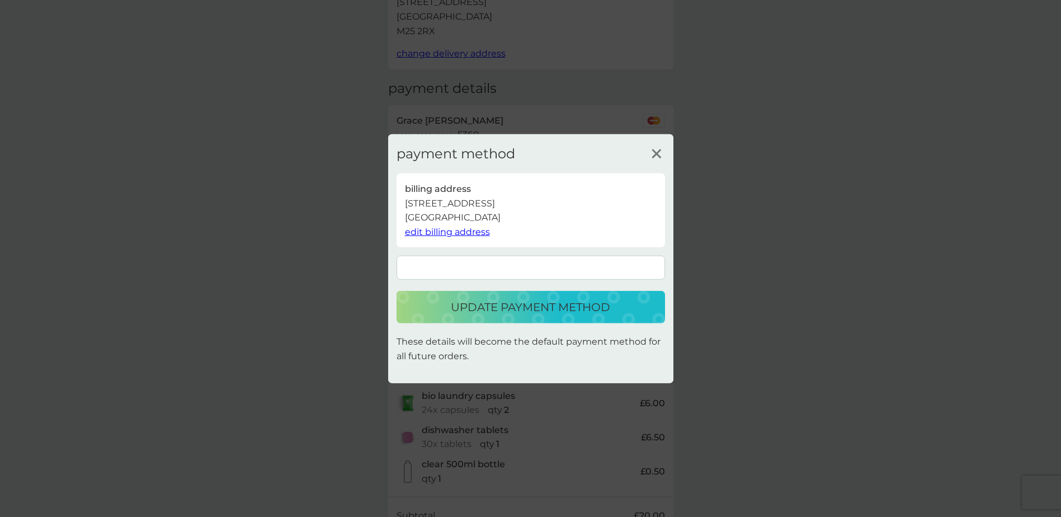
click at [544, 296] on button "update payment method" at bounding box center [531, 307] width 268 height 32
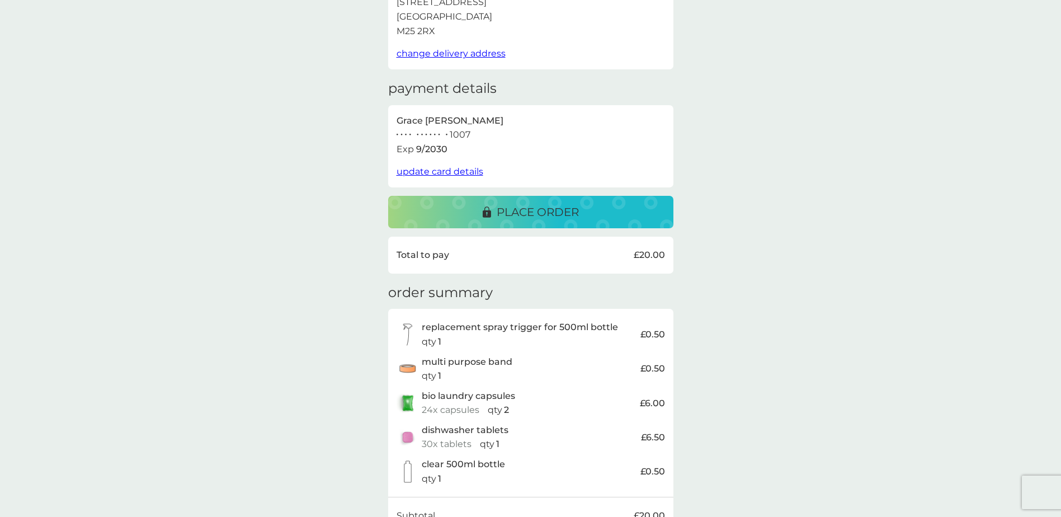
click at [571, 216] on p "place order" at bounding box center [538, 212] width 82 height 18
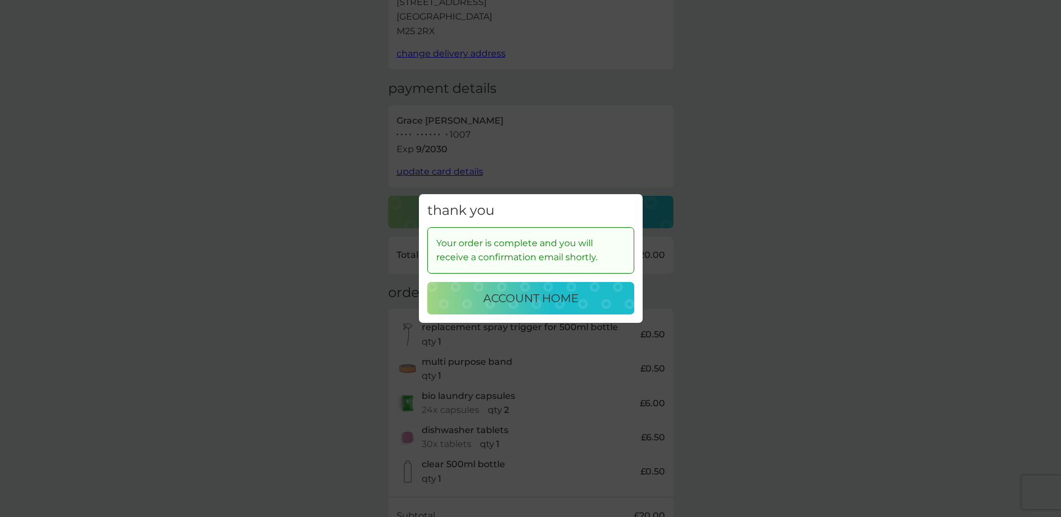
click at [563, 303] on p "account home" at bounding box center [530, 298] width 95 height 18
